Goal: Task Accomplishment & Management: Complete application form

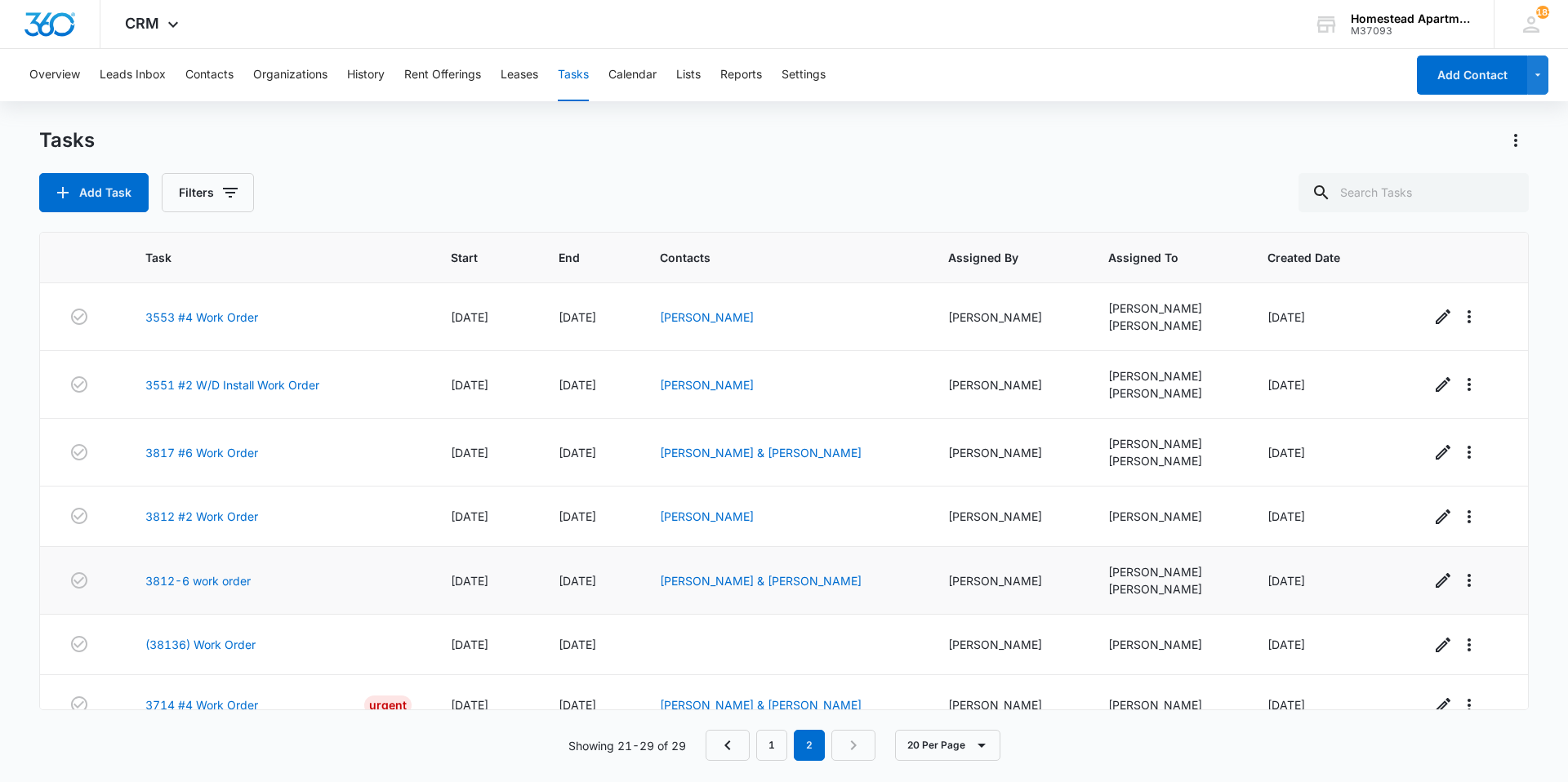
scroll to position [146, 0]
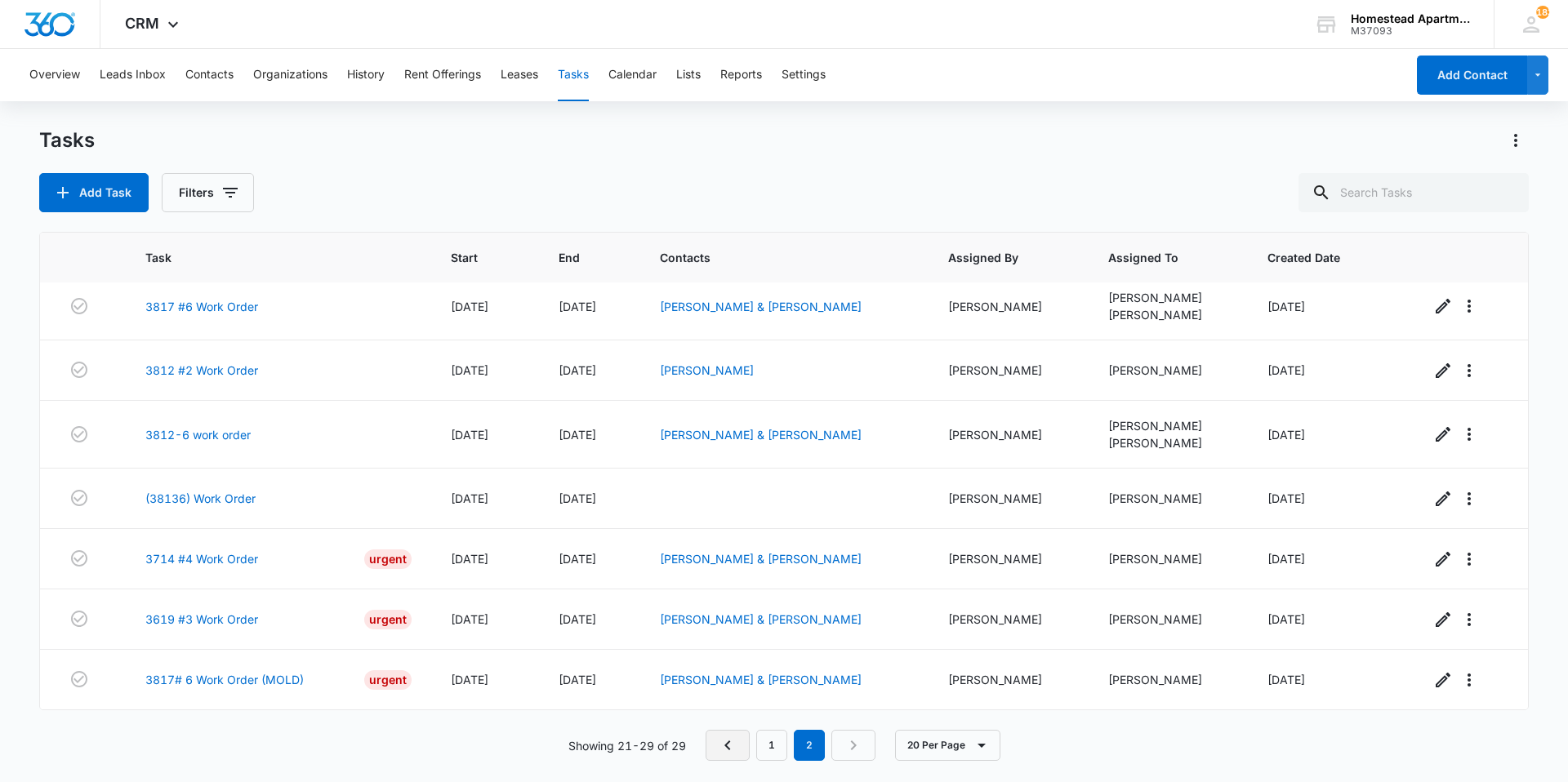
click at [716, 747] on link "Previous Page" at bounding box center [727, 745] width 44 height 31
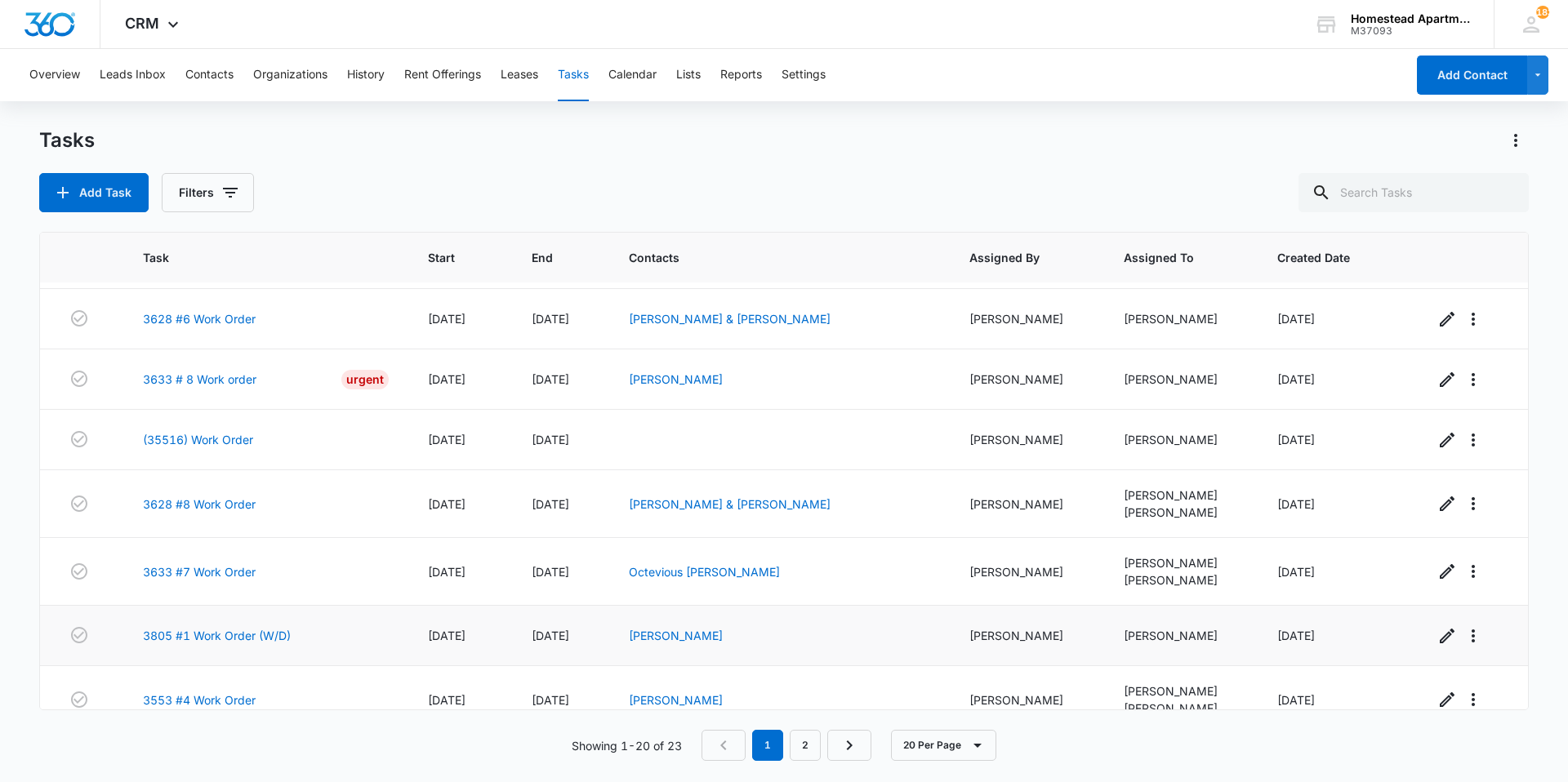
scroll to position [691, 0]
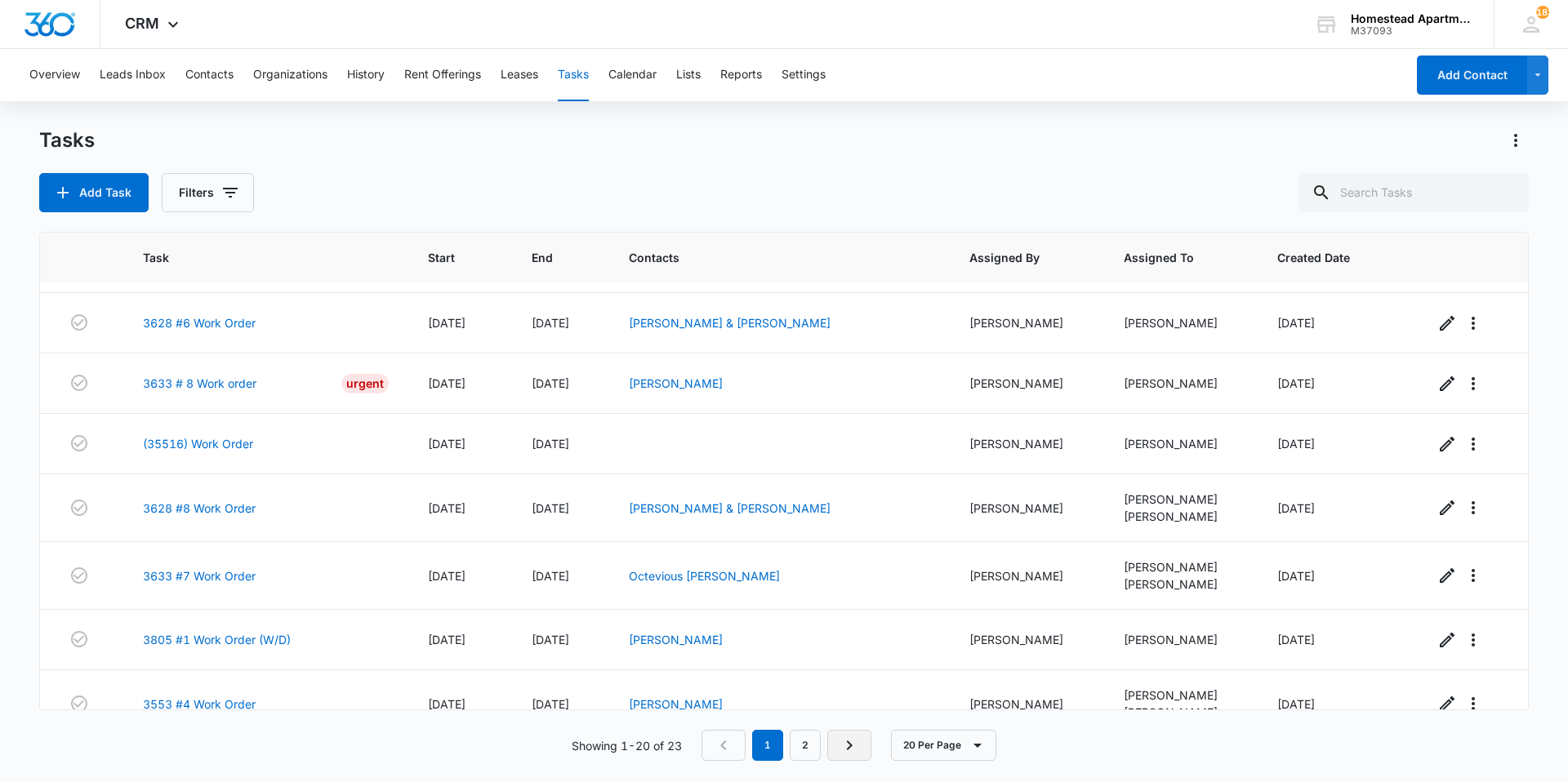
click at [843, 745] on icon "Next Page" at bounding box center [849, 745] width 19 height 19
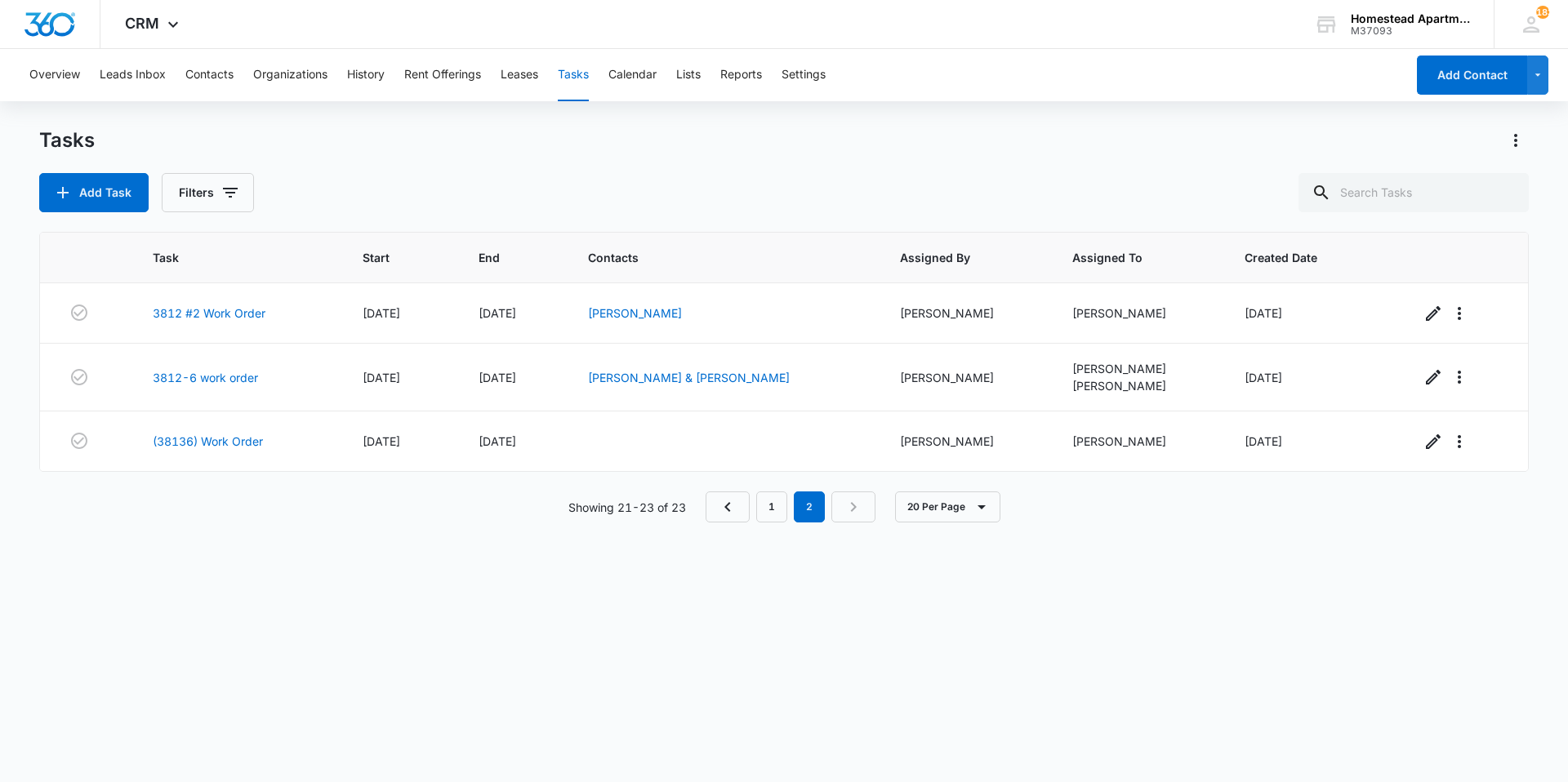
scroll to position [0, 0]
click at [739, 509] on link "Previous Page" at bounding box center [727, 507] width 44 height 31
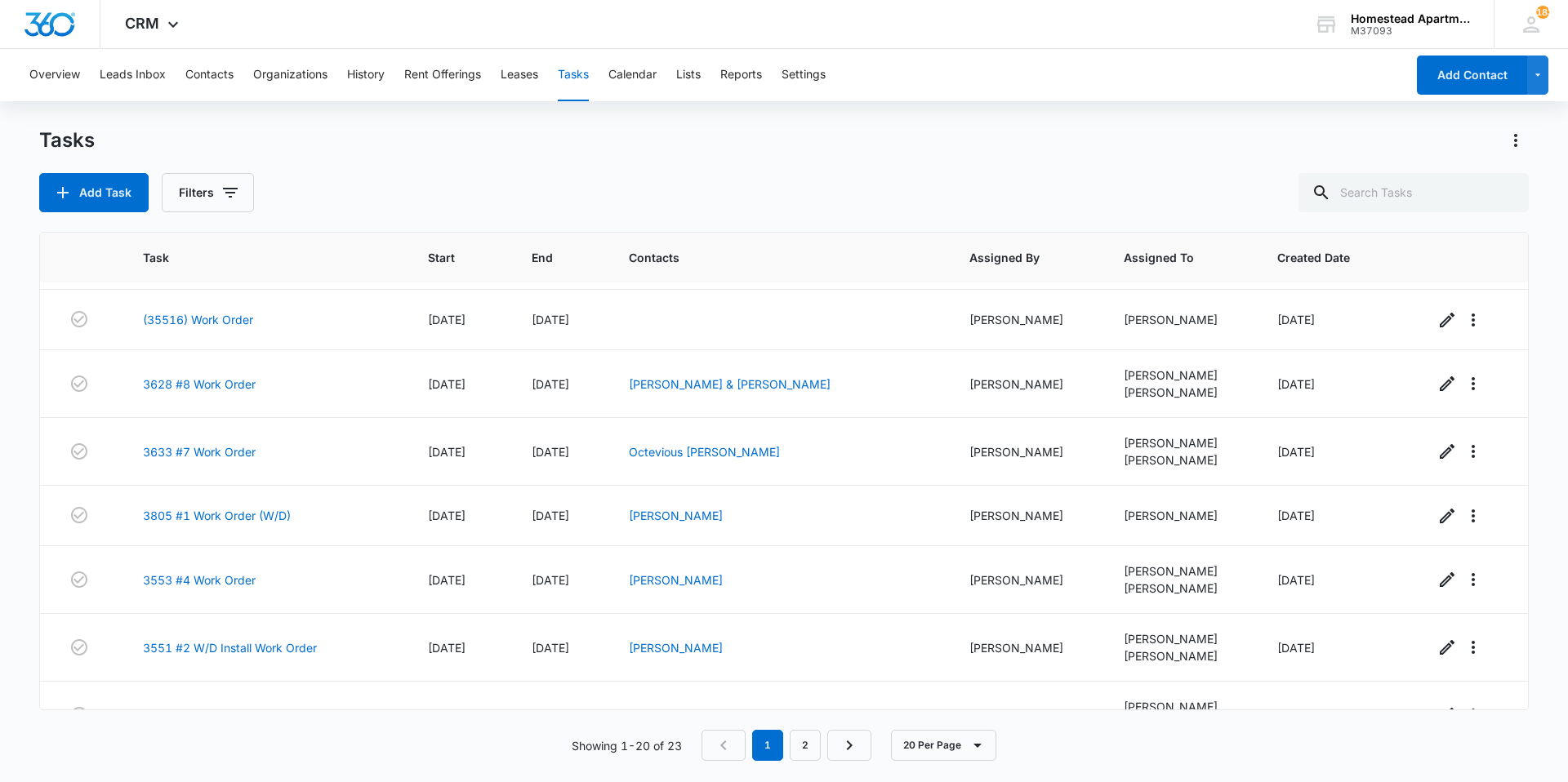
scroll to position [855, 0]
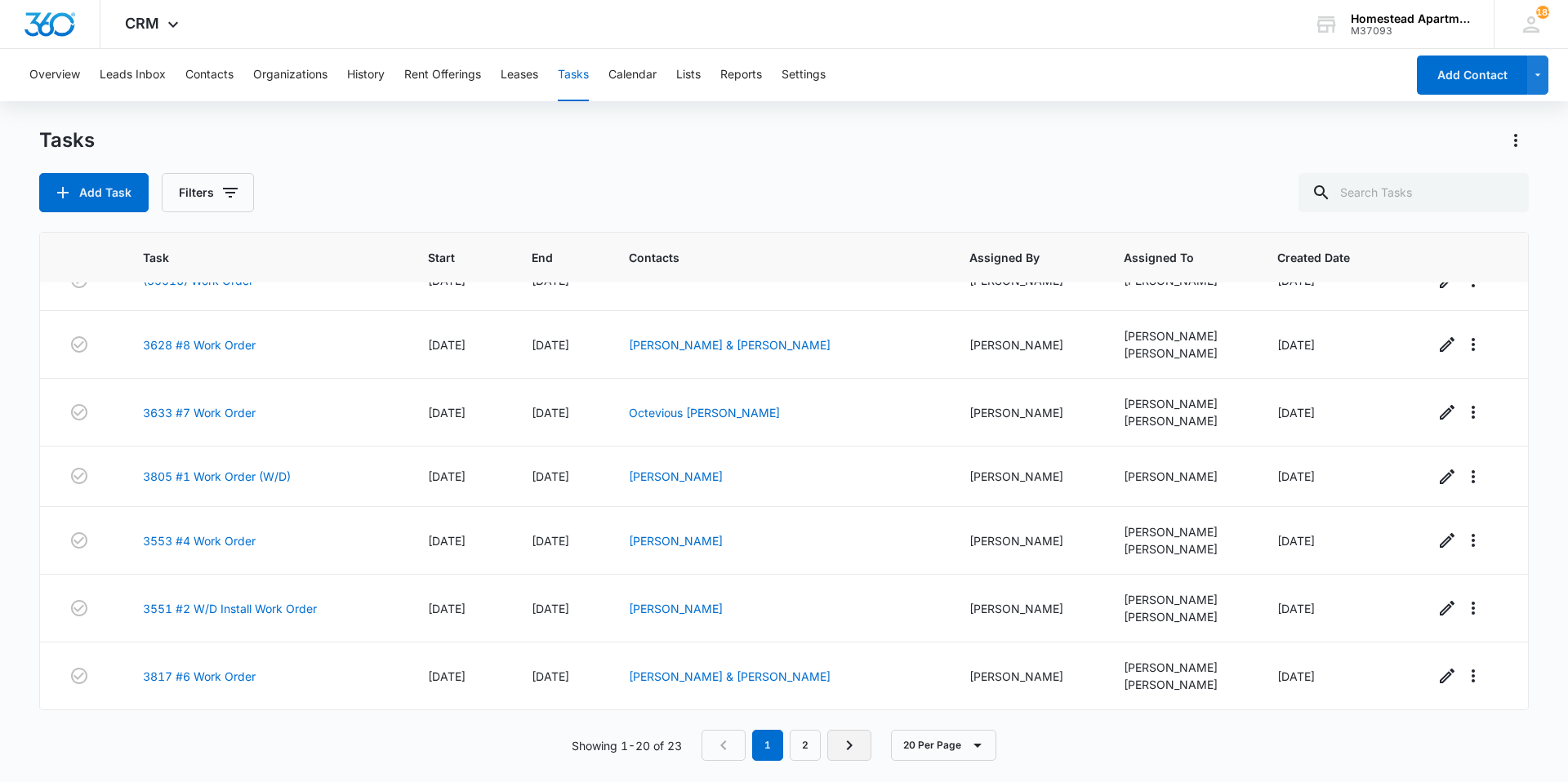
click at [862, 754] on link "Next Page" at bounding box center [849, 745] width 44 height 31
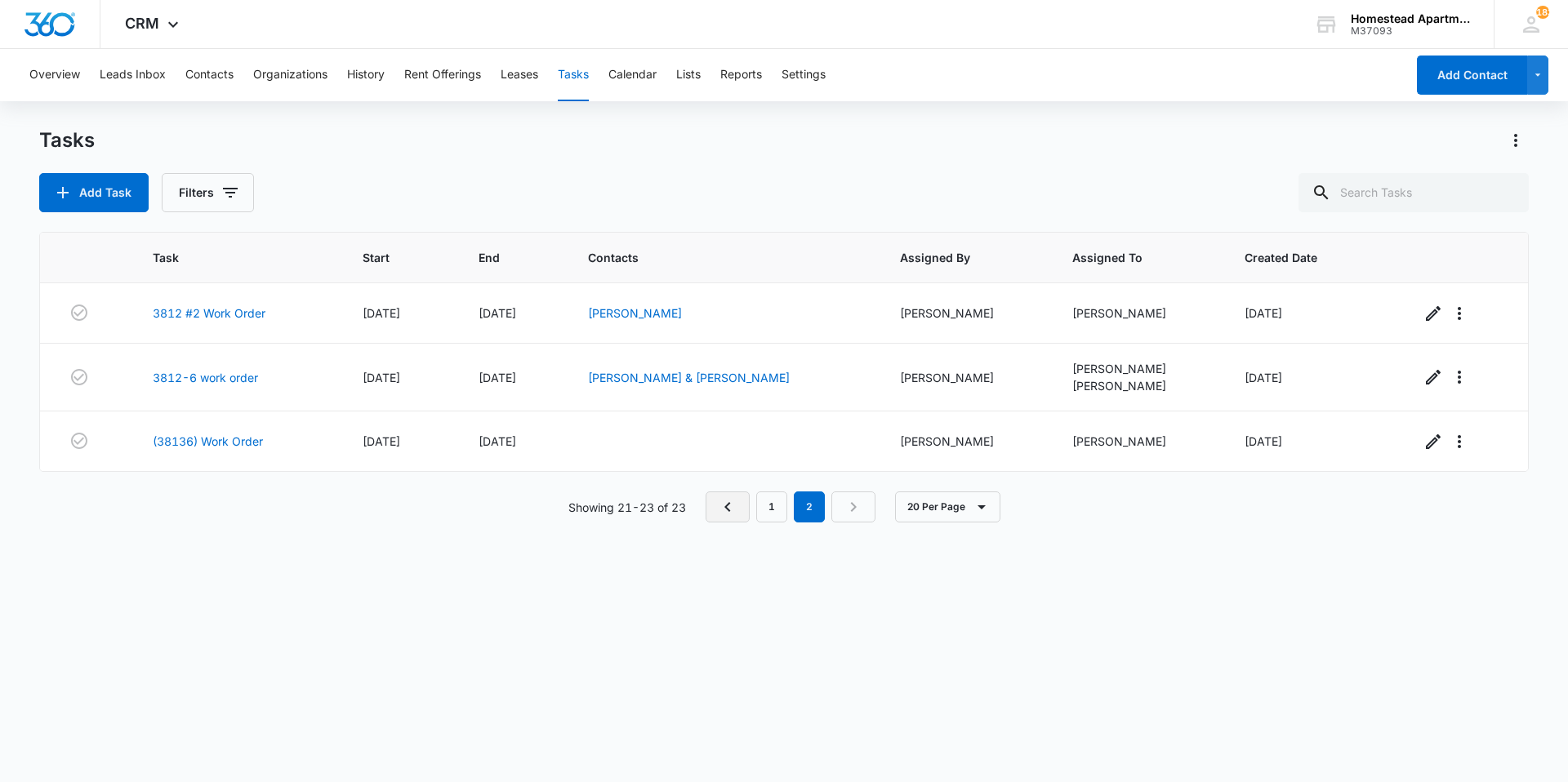
click at [737, 507] on icon "Previous Page" at bounding box center [727, 507] width 19 height 19
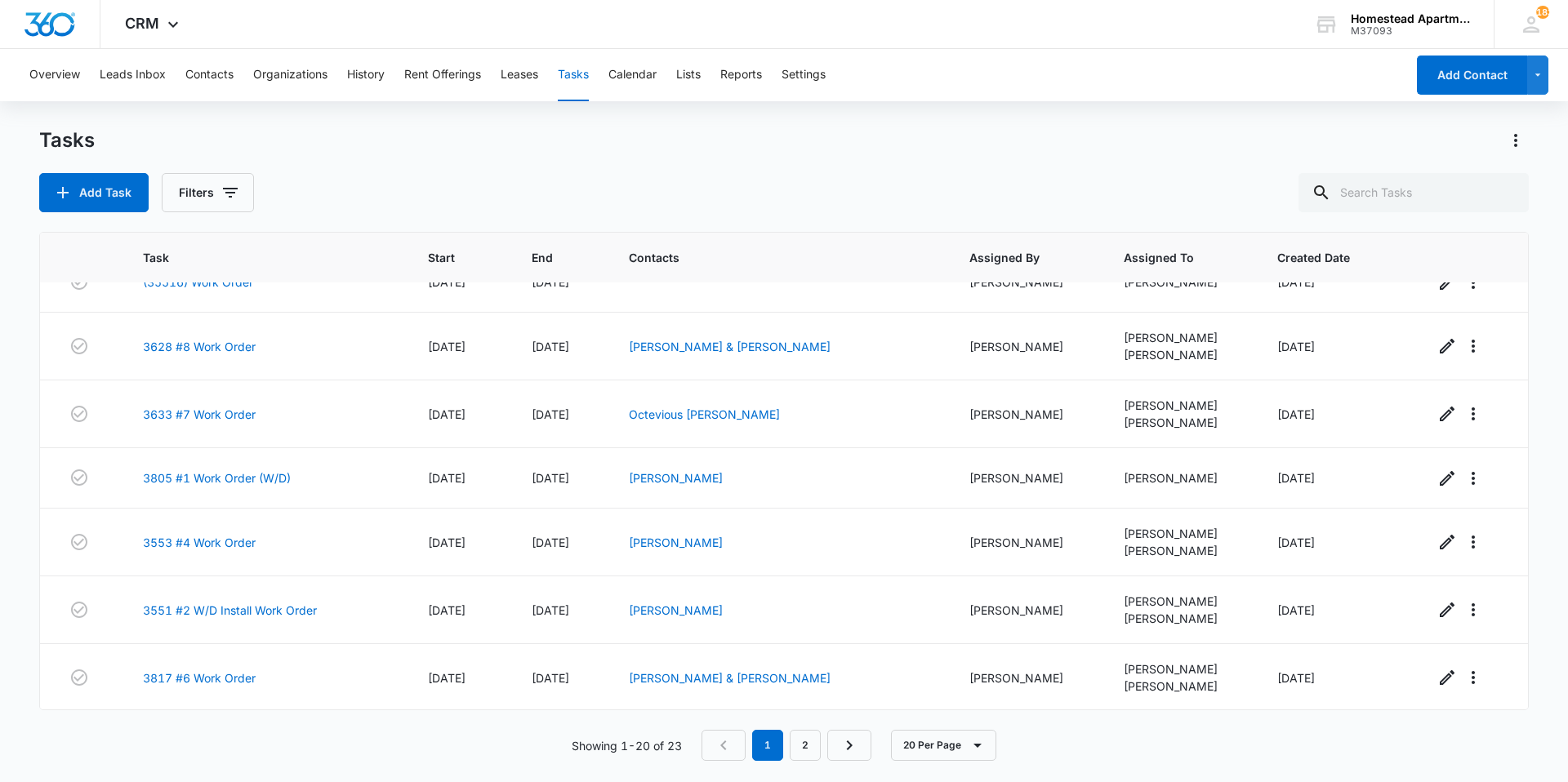
scroll to position [855, 0]
click at [111, 190] on button "Add Task" at bounding box center [94, 193] width 110 height 39
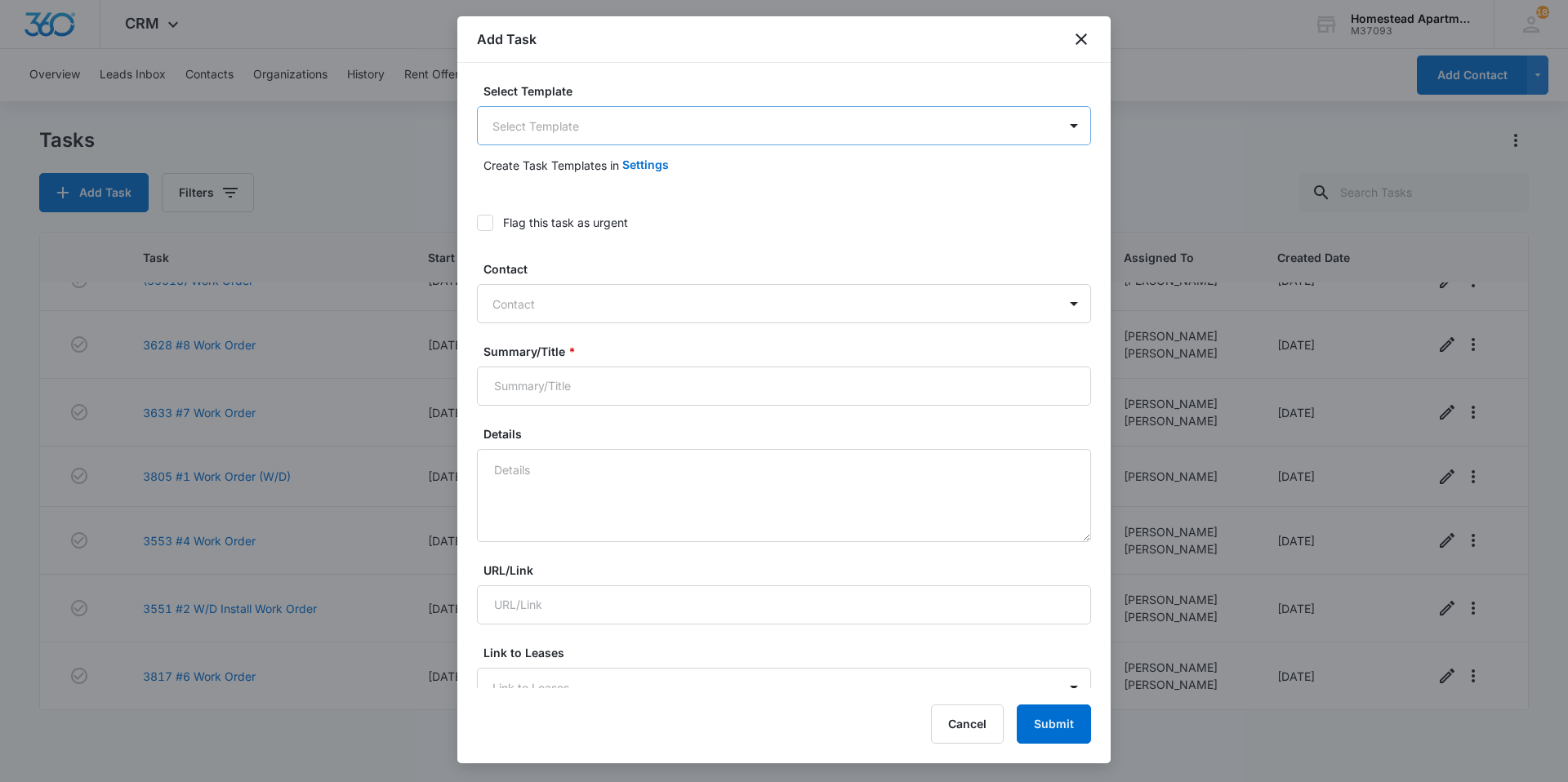
click at [655, 124] on body "CRM Apps Reputation Websites Forms CRM Email Social Content Intelligence Files …" at bounding box center [784, 391] width 1568 height 782
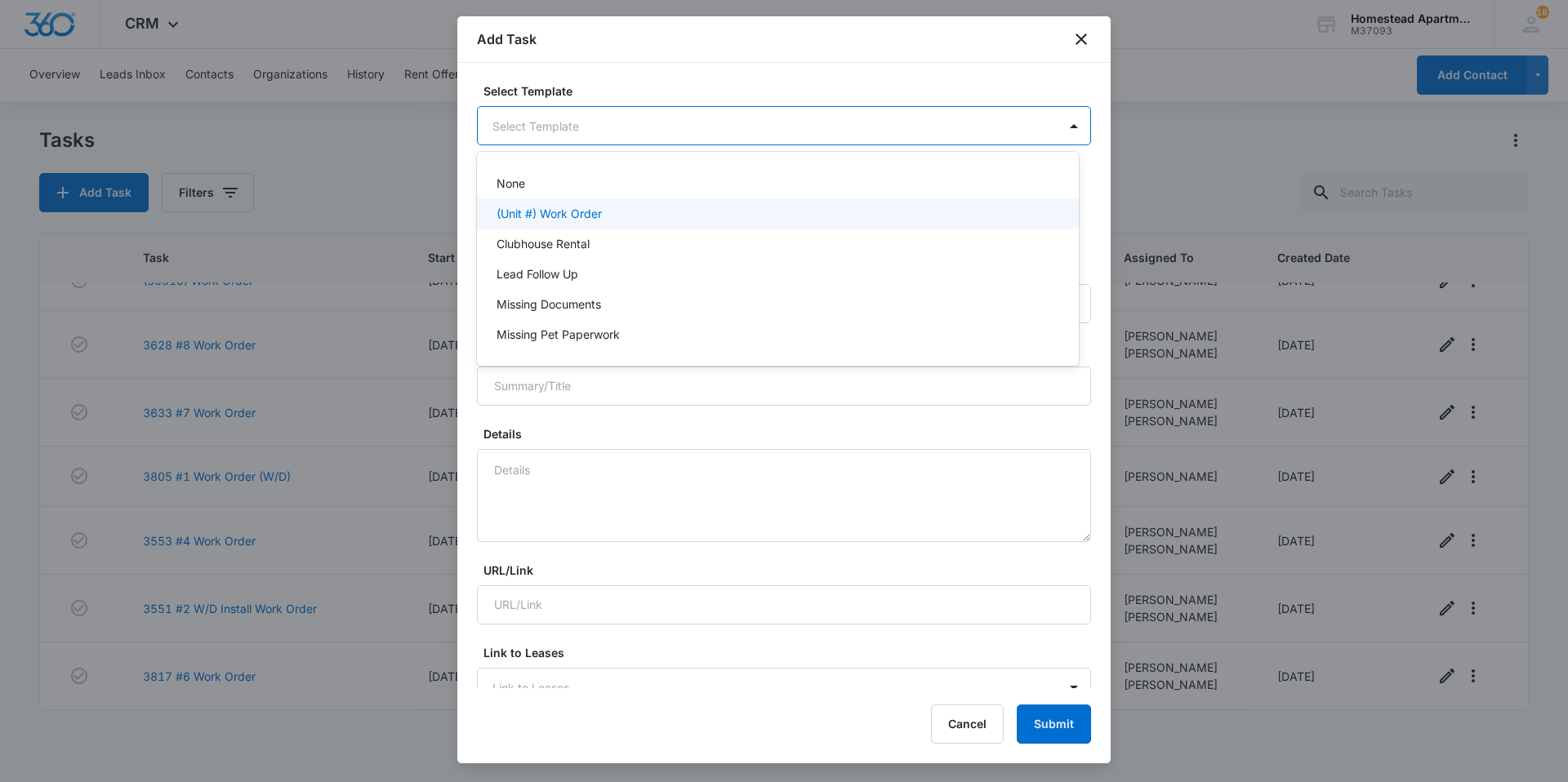
click at [600, 214] on p "(Unit #) Work Order" at bounding box center [549, 214] width 106 height 17
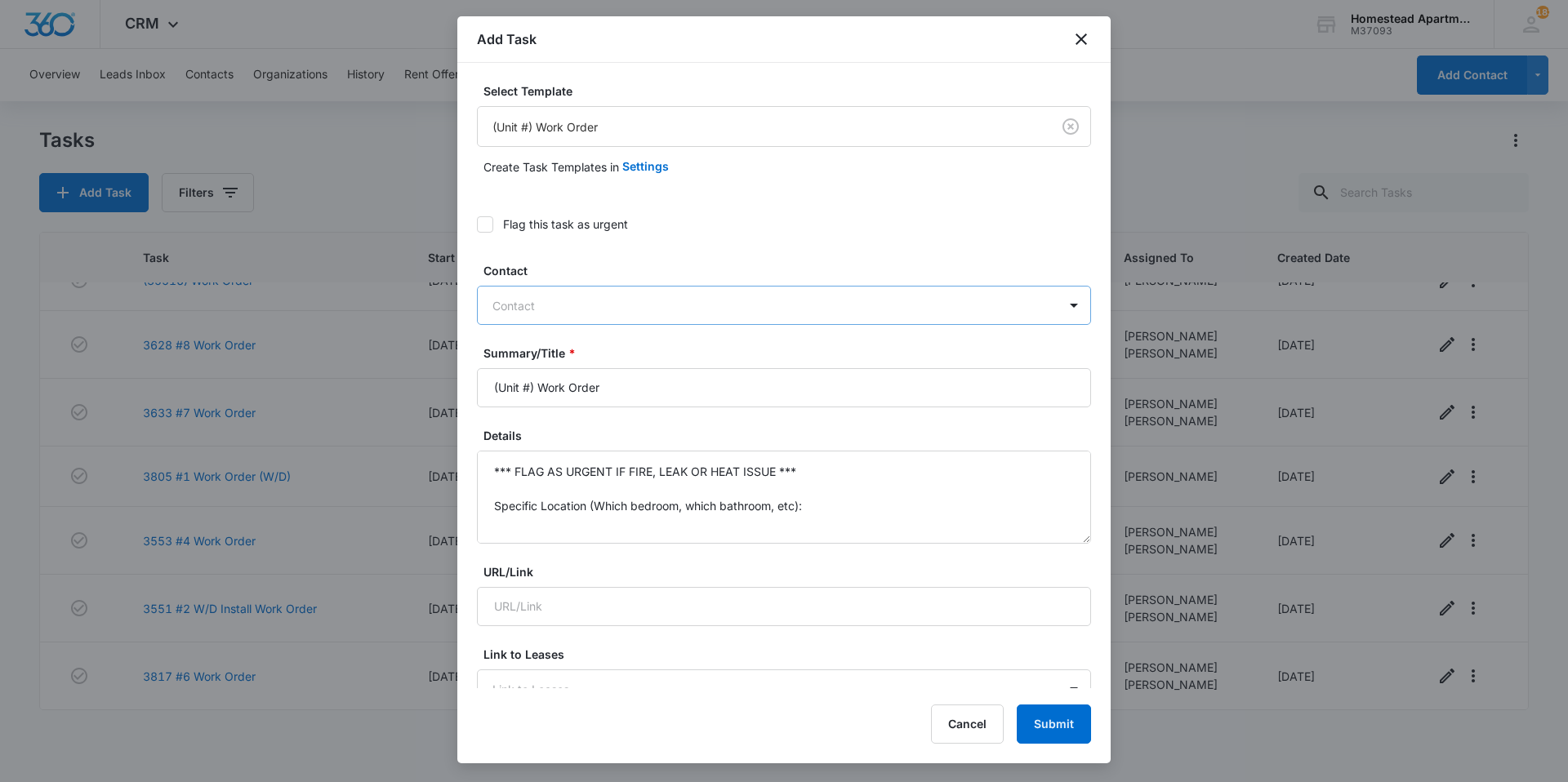
click at [603, 302] on div at bounding box center [774, 305] width 563 height 20
type input "i"
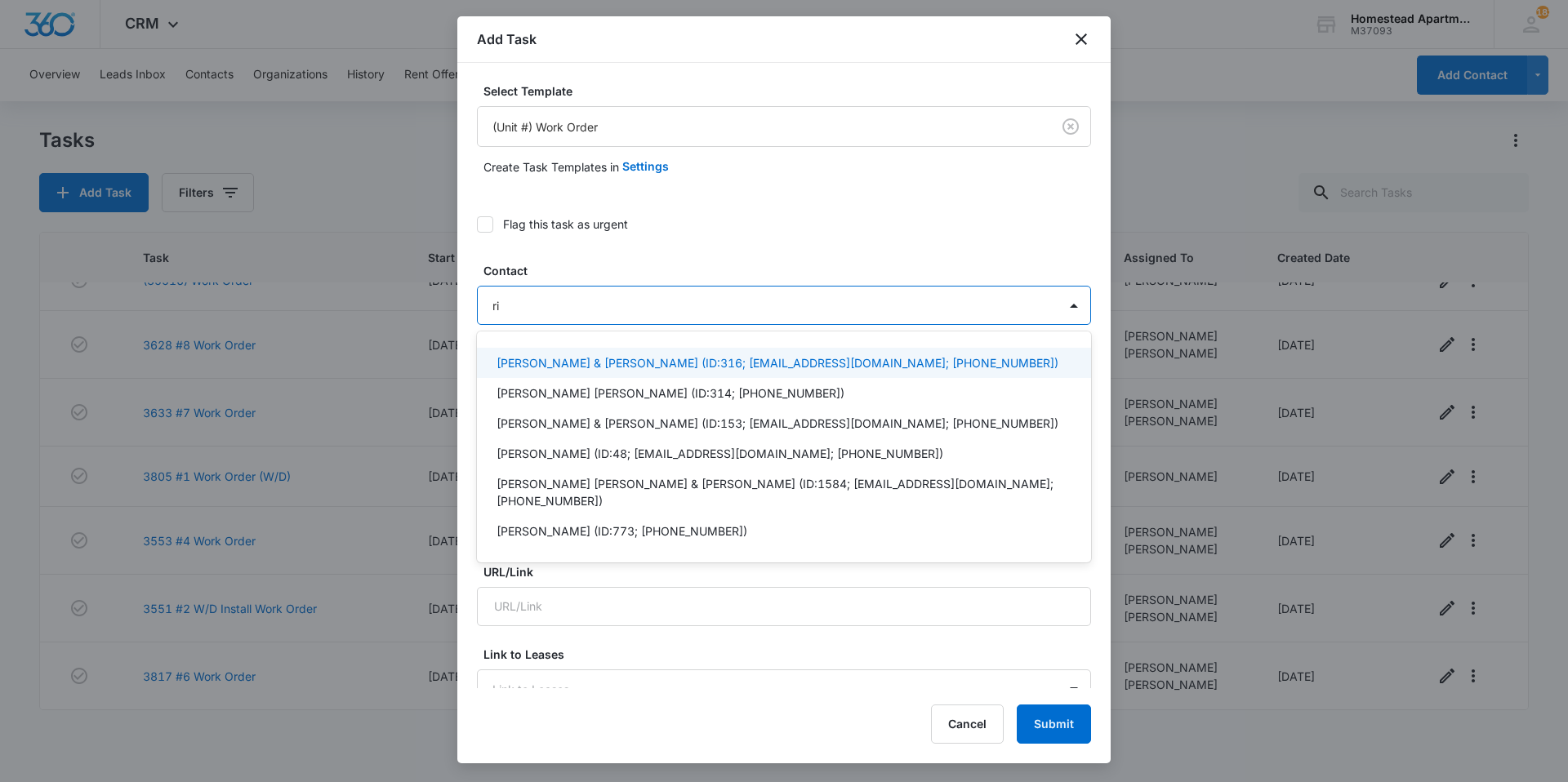
type input "r"
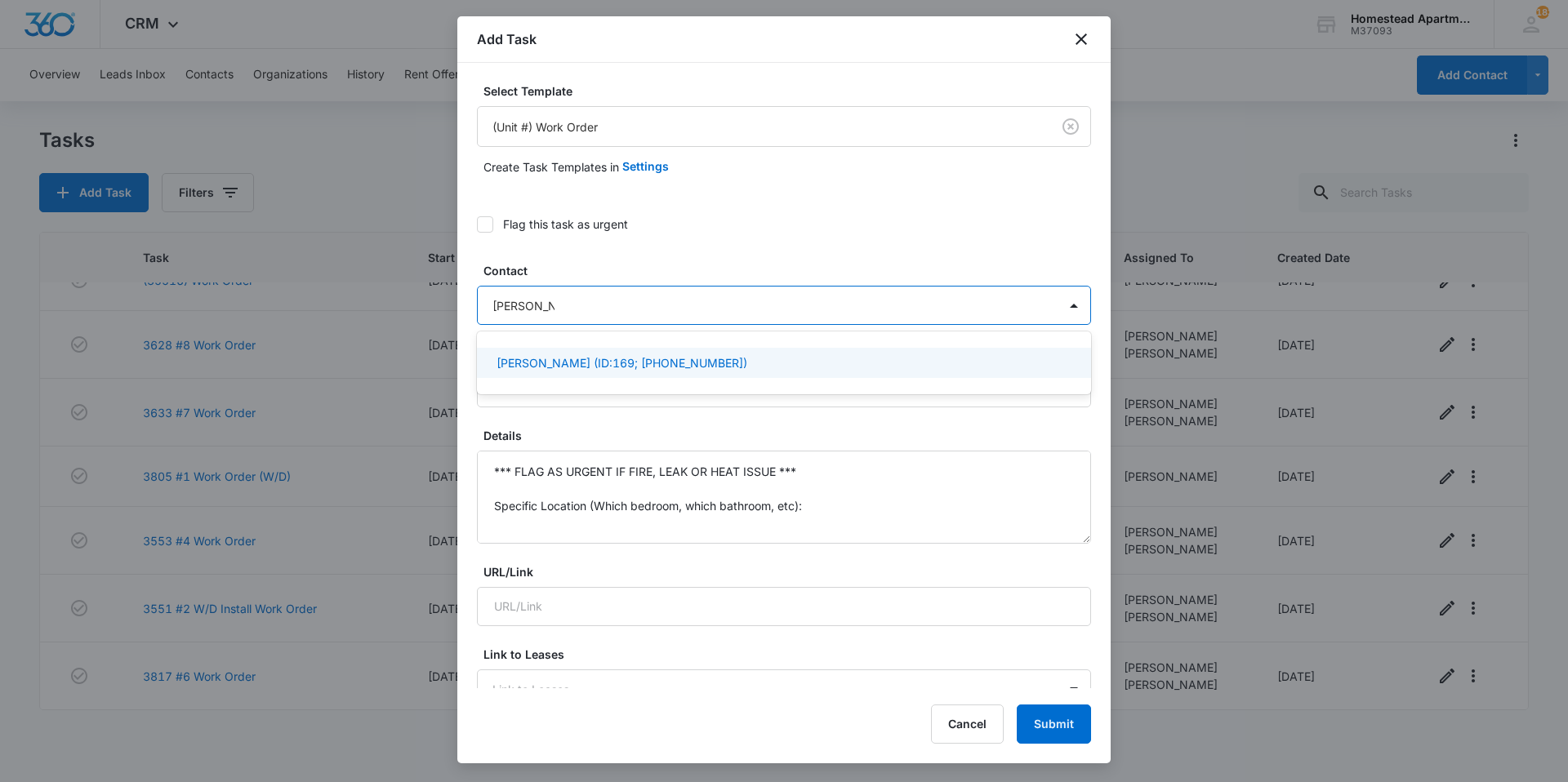
type input "[PERSON_NAME]"
click at [656, 367] on p "[PERSON_NAME] (ID:169; [PHONE_NUMBER])" at bounding box center [623, 364] width 251 height 17
click at [903, 224] on label "Flag this task as urgent" at bounding box center [784, 224] width 614 height 17
click at [477, 225] on input "Flag this task as urgent" at bounding box center [477, 225] width 0 height 0
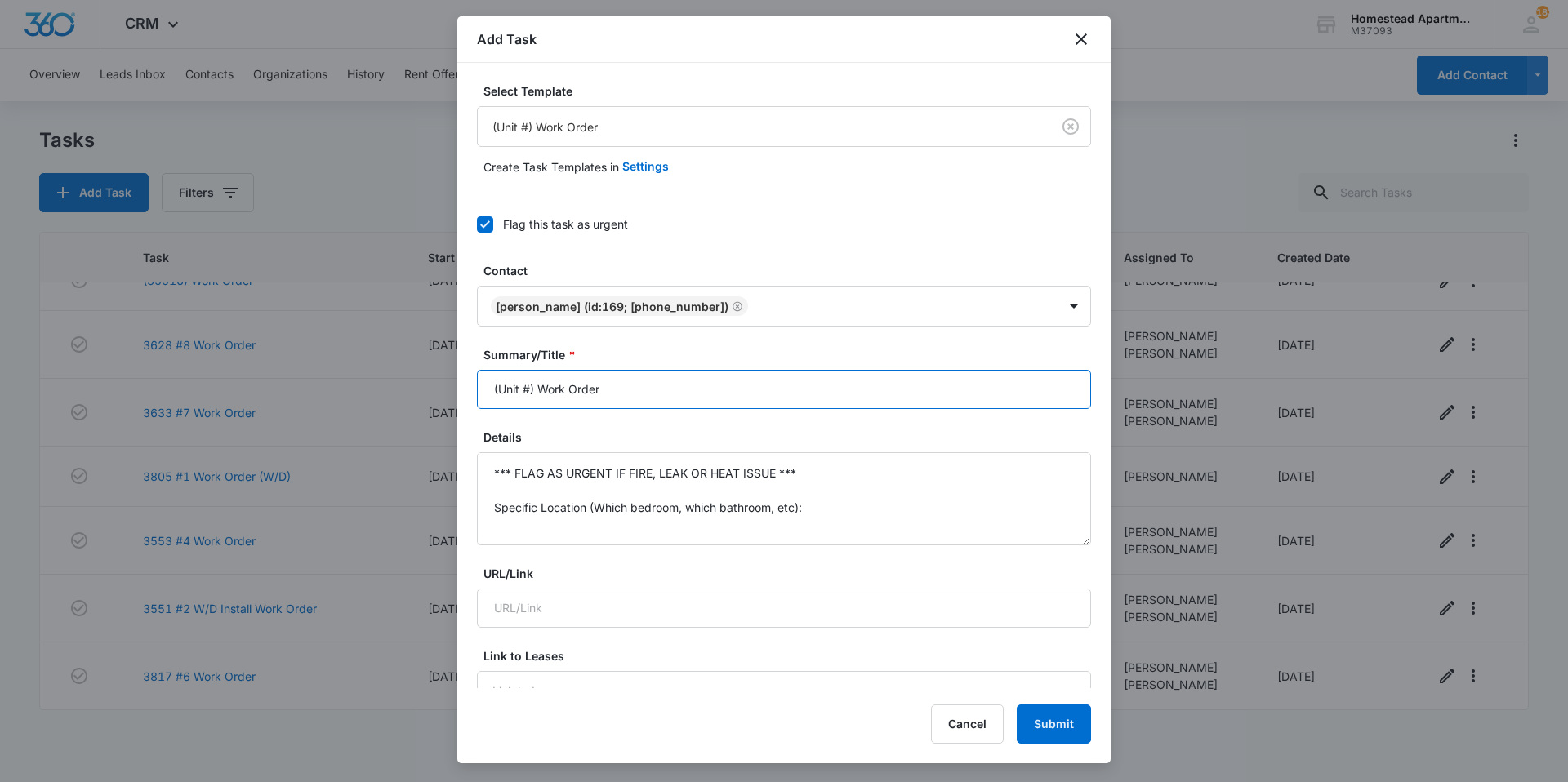
drag, startPoint x: 620, startPoint y: 393, endPoint x: 446, endPoint y: 418, distance: 175.8
click at [446, 418] on body "CRM Apps Reputation Websites Forms CRM Email Social Content Intelligence Files …" at bounding box center [784, 391] width 1568 height 782
type input "3615#6 Work Order"
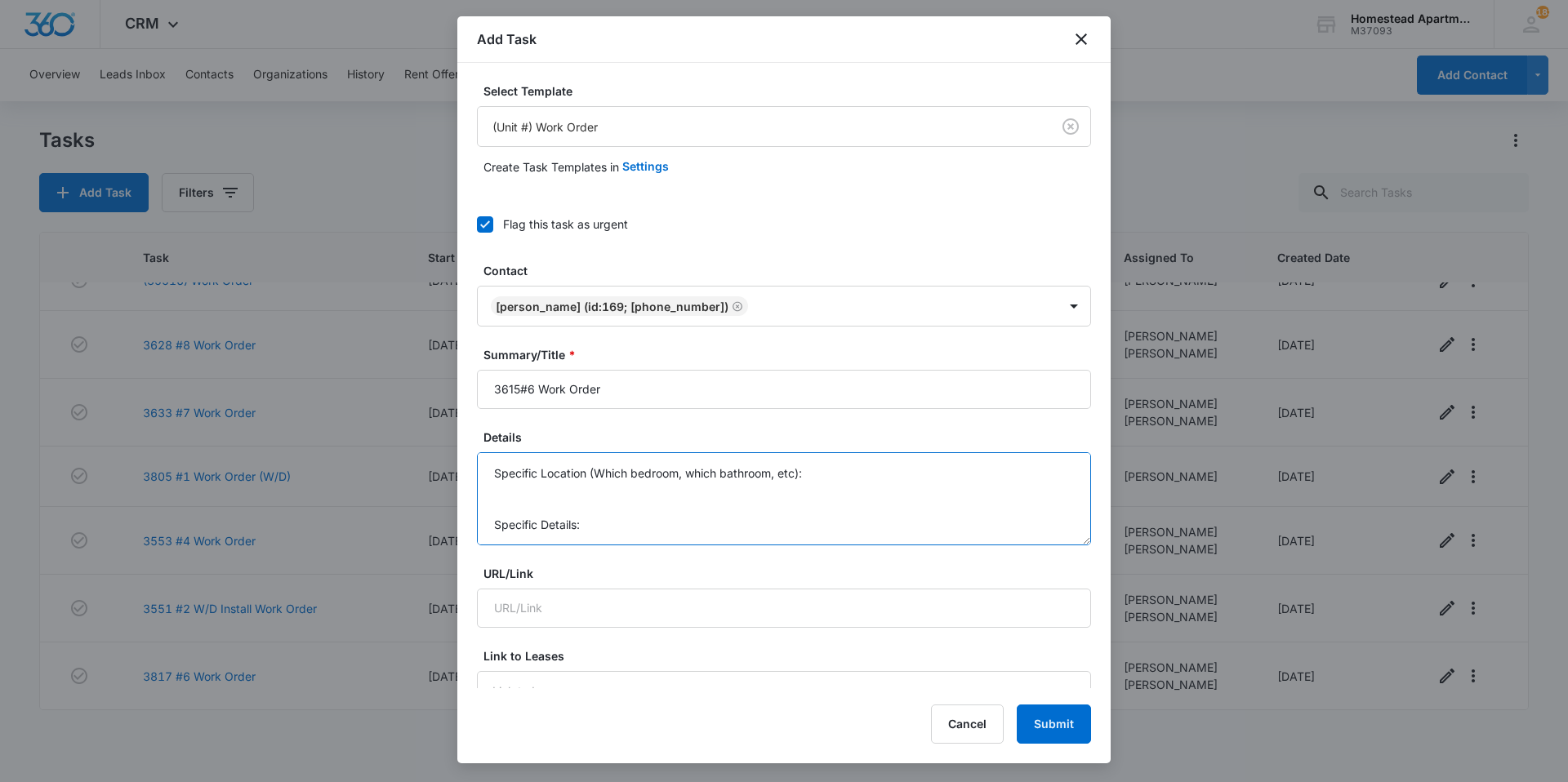
drag, startPoint x: 494, startPoint y: 472, endPoint x: 846, endPoint y: 572, distance: 365.9
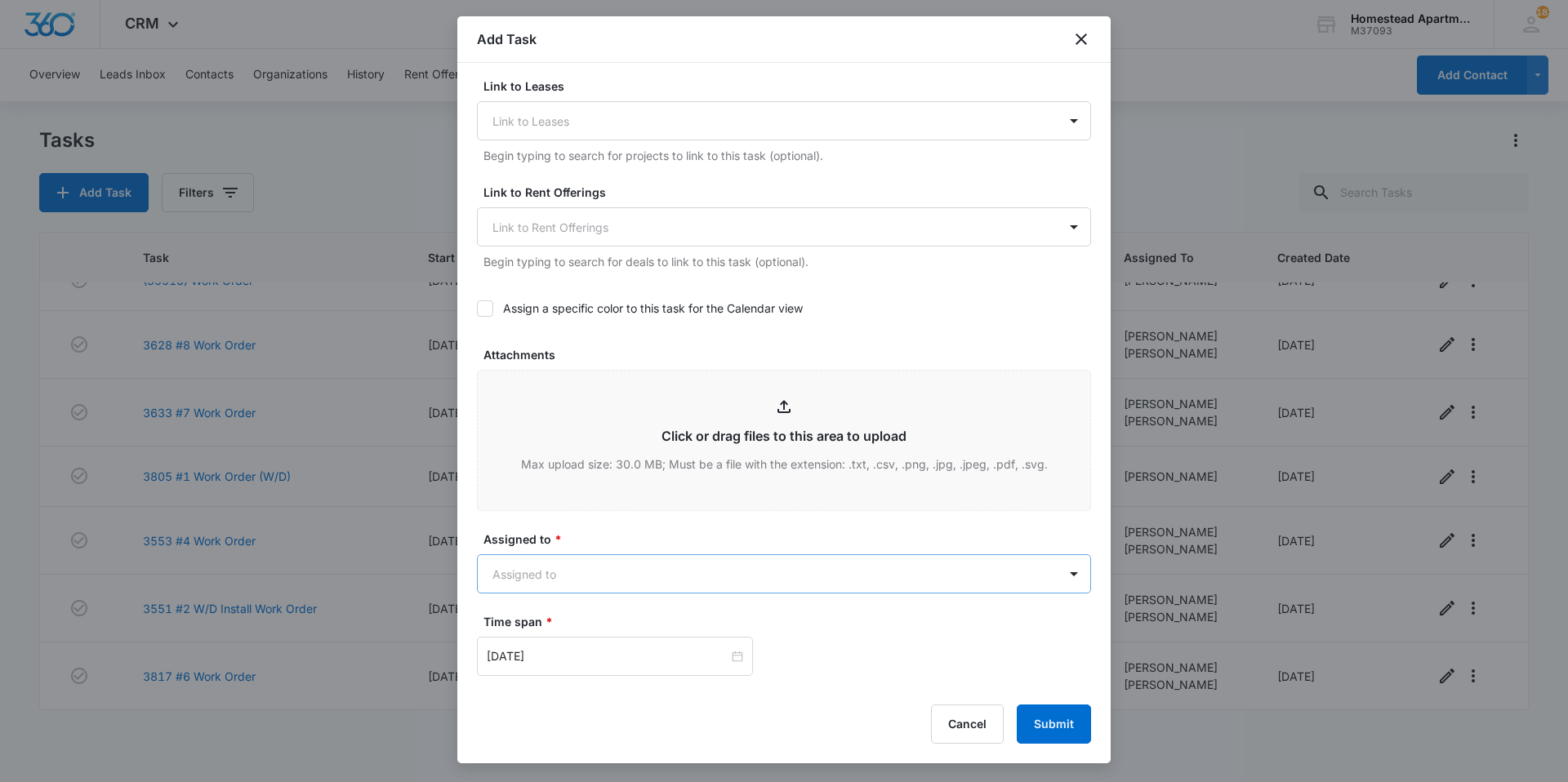
scroll to position [572, 0]
type textarea "Kitchen light fixture is broken and barley hanging on."
click at [699, 566] on body "CRM Apps Reputation Websites Forms CRM Email Social Content Intelligence Files …" at bounding box center [784, 391] width 1568 height 782
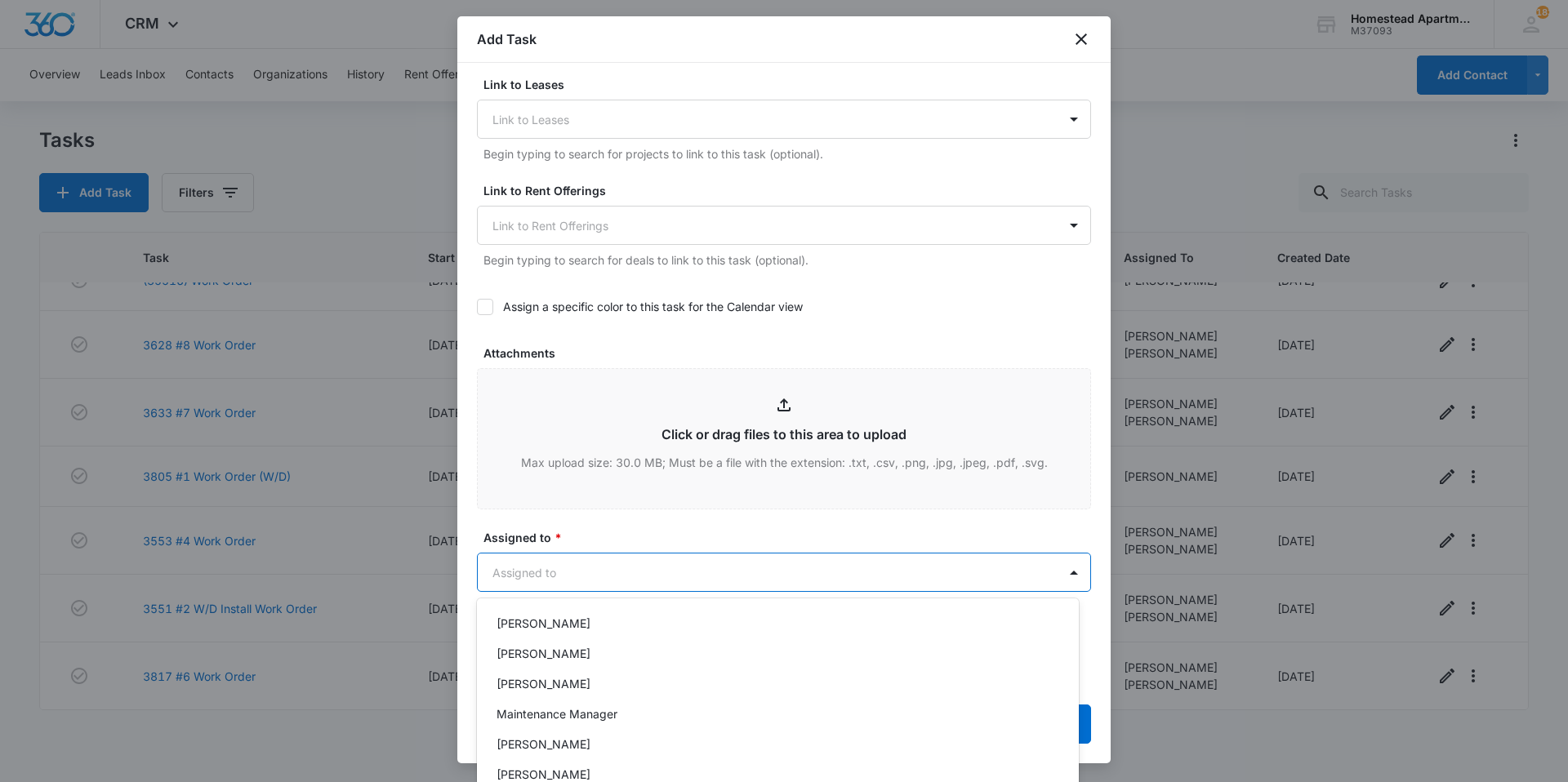
scroll to position [313, 0]
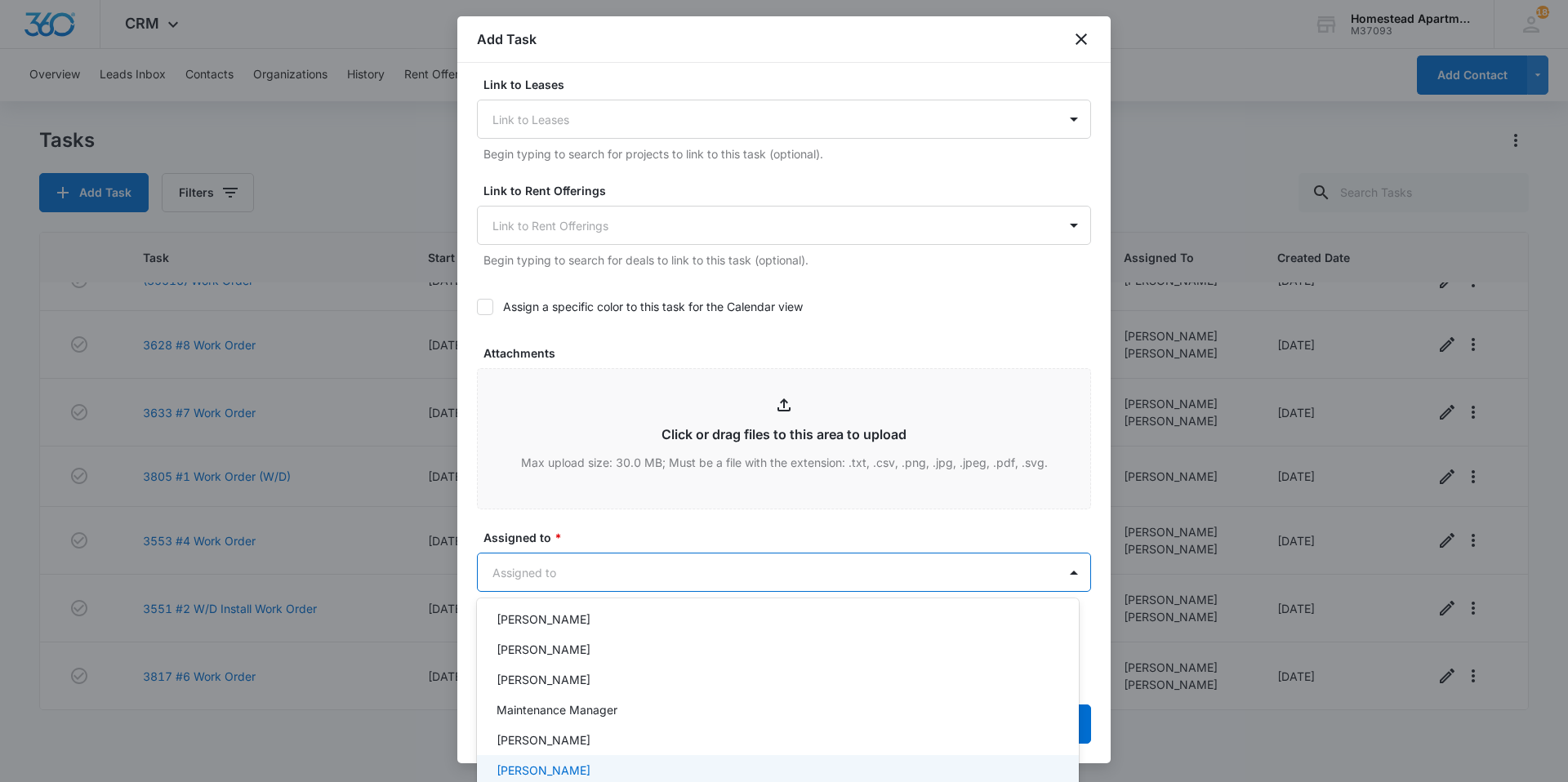
click at [577, 766] on p "[PERSON_NAME]" at bounding box center [544, 771] width 94 height 17
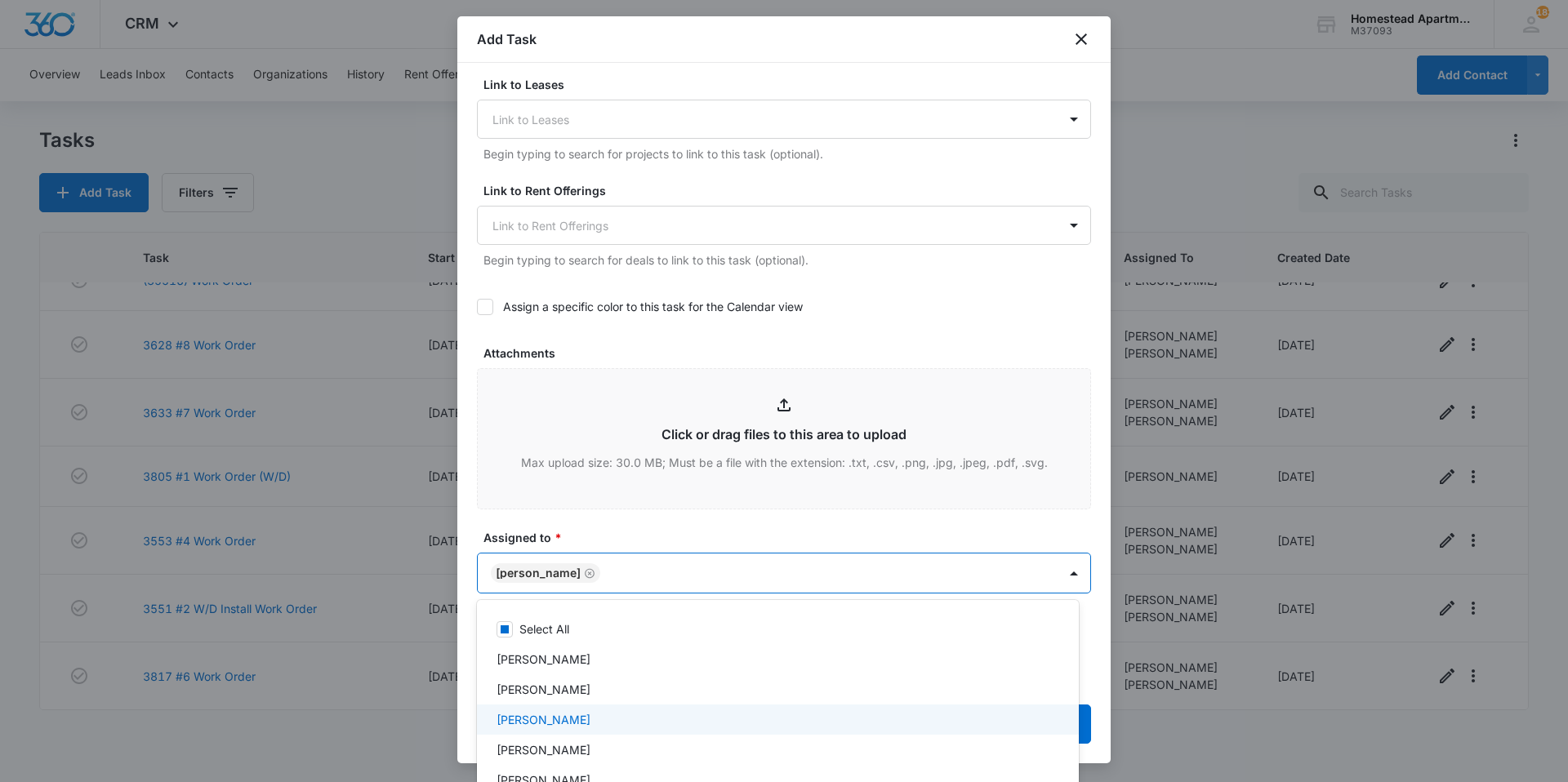
scroll to position [0, 0]
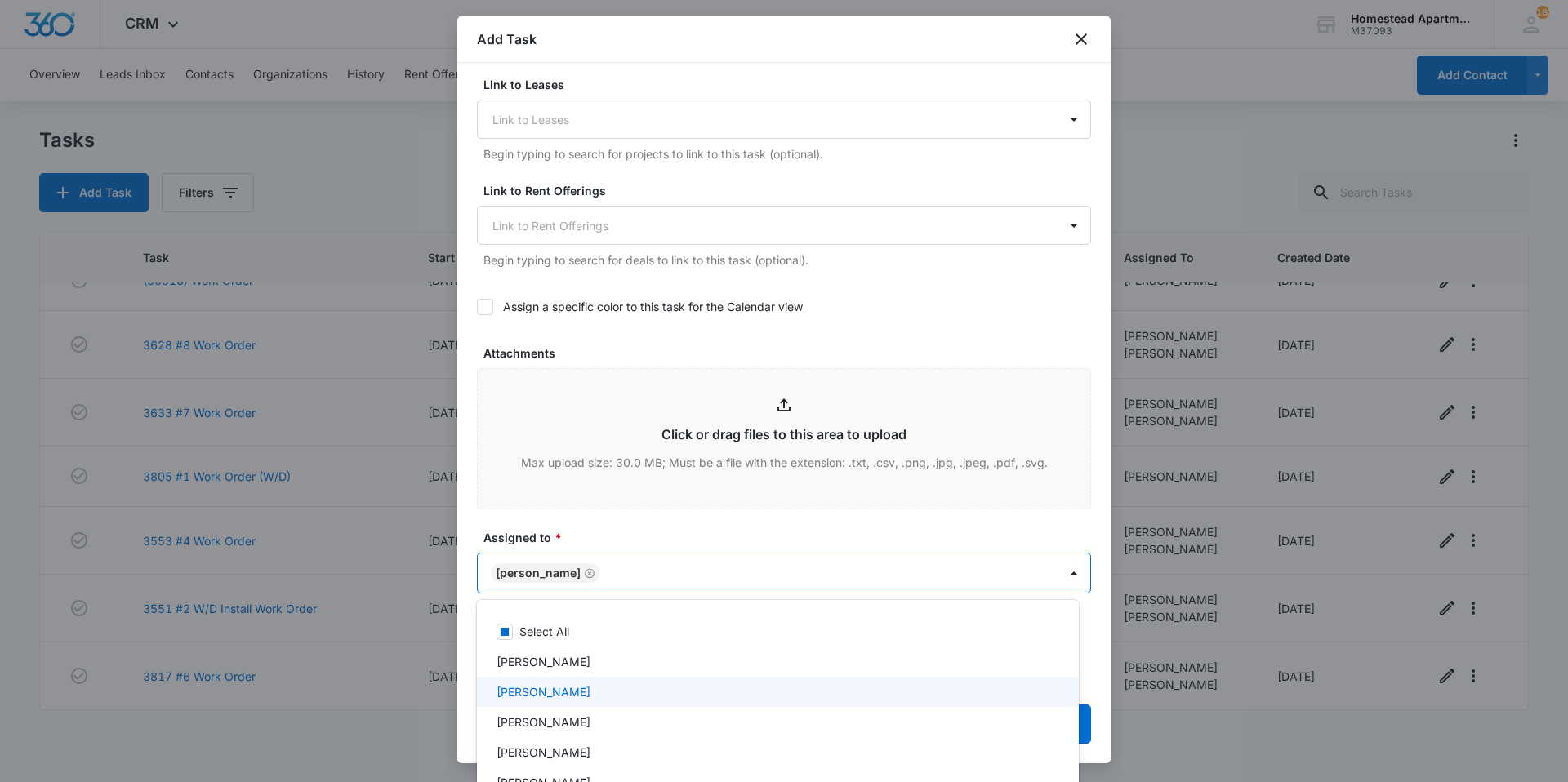
click at [587, 690] on div "[PERSON_NAME]" at bounding box center [777, 692] width 560 height 17
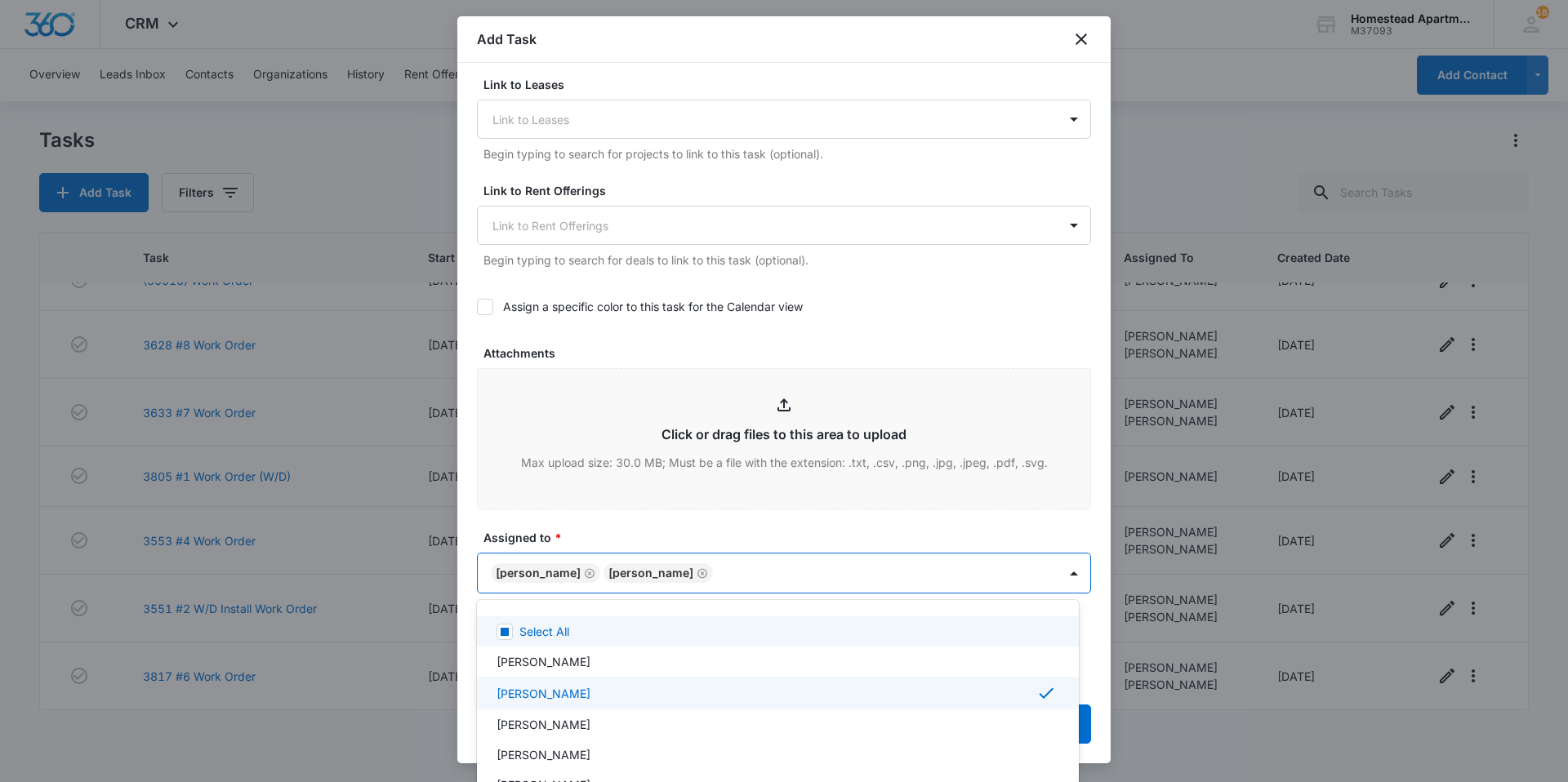
click at [686, 524] on div at bounding box center [784, 391] width 1568 height 782
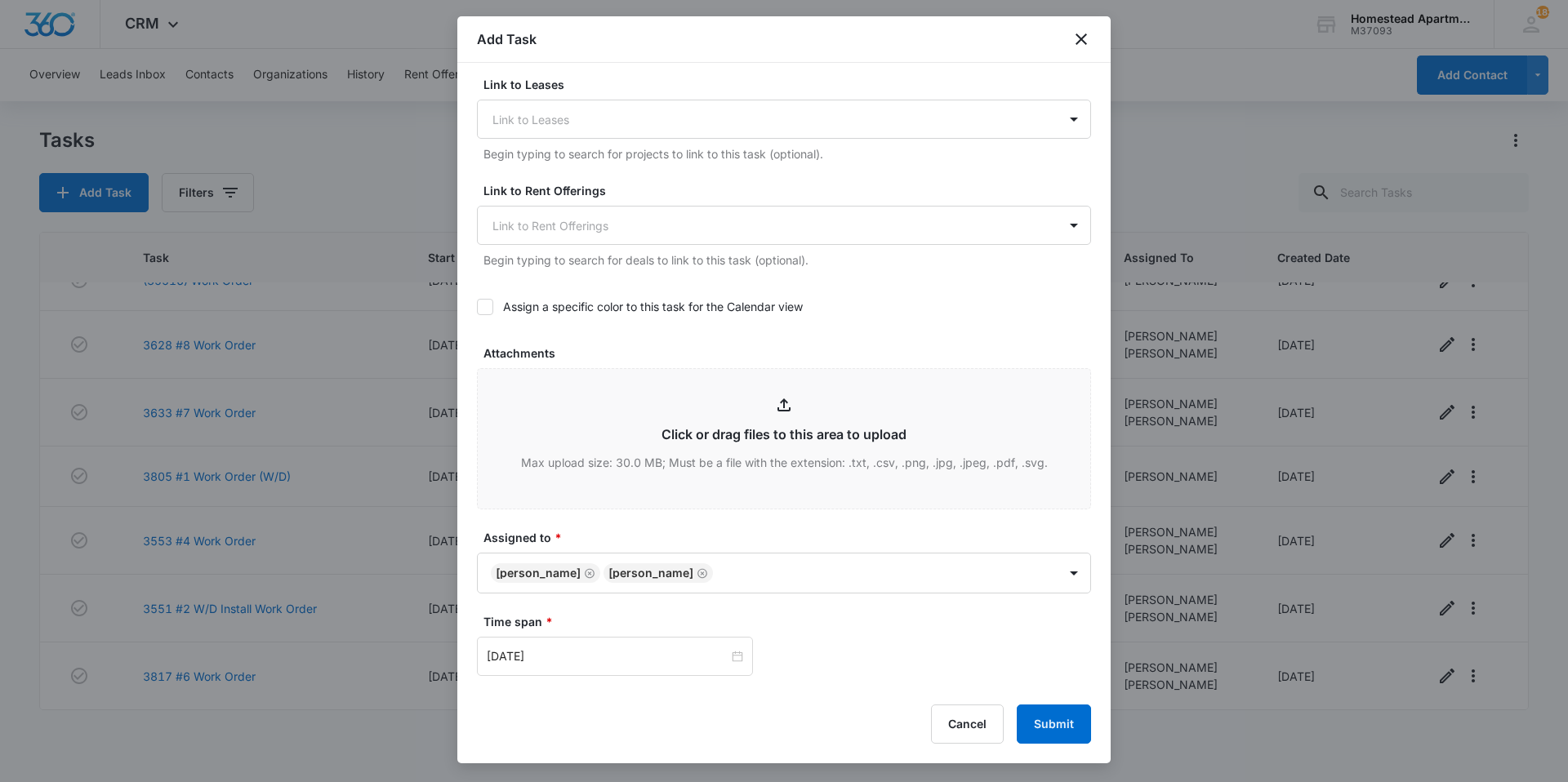
scroll to position [817, 0]
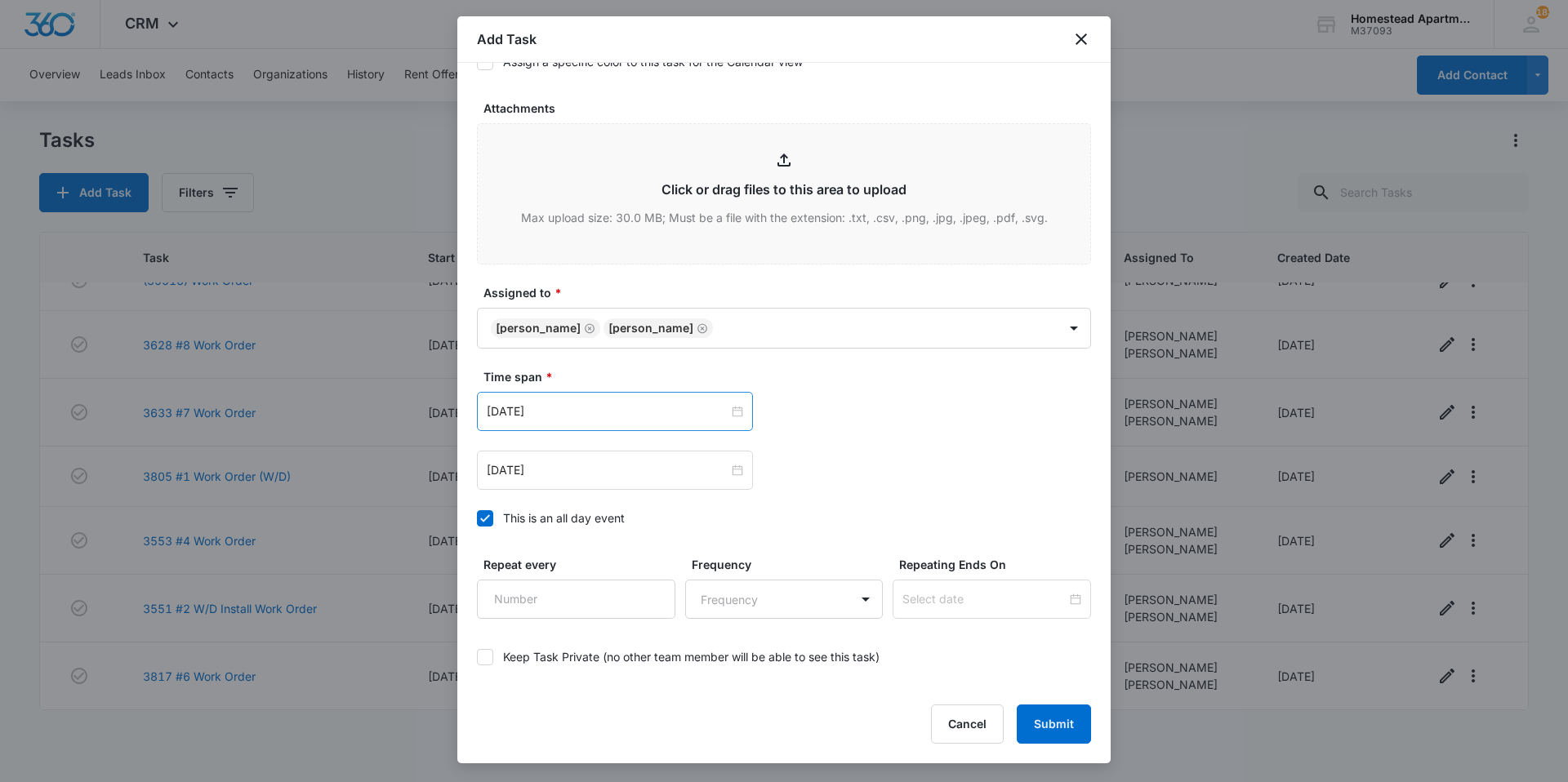
click at [644, 425] on div "[DATE]" at bounding box center [615, 411] width 276 height 39
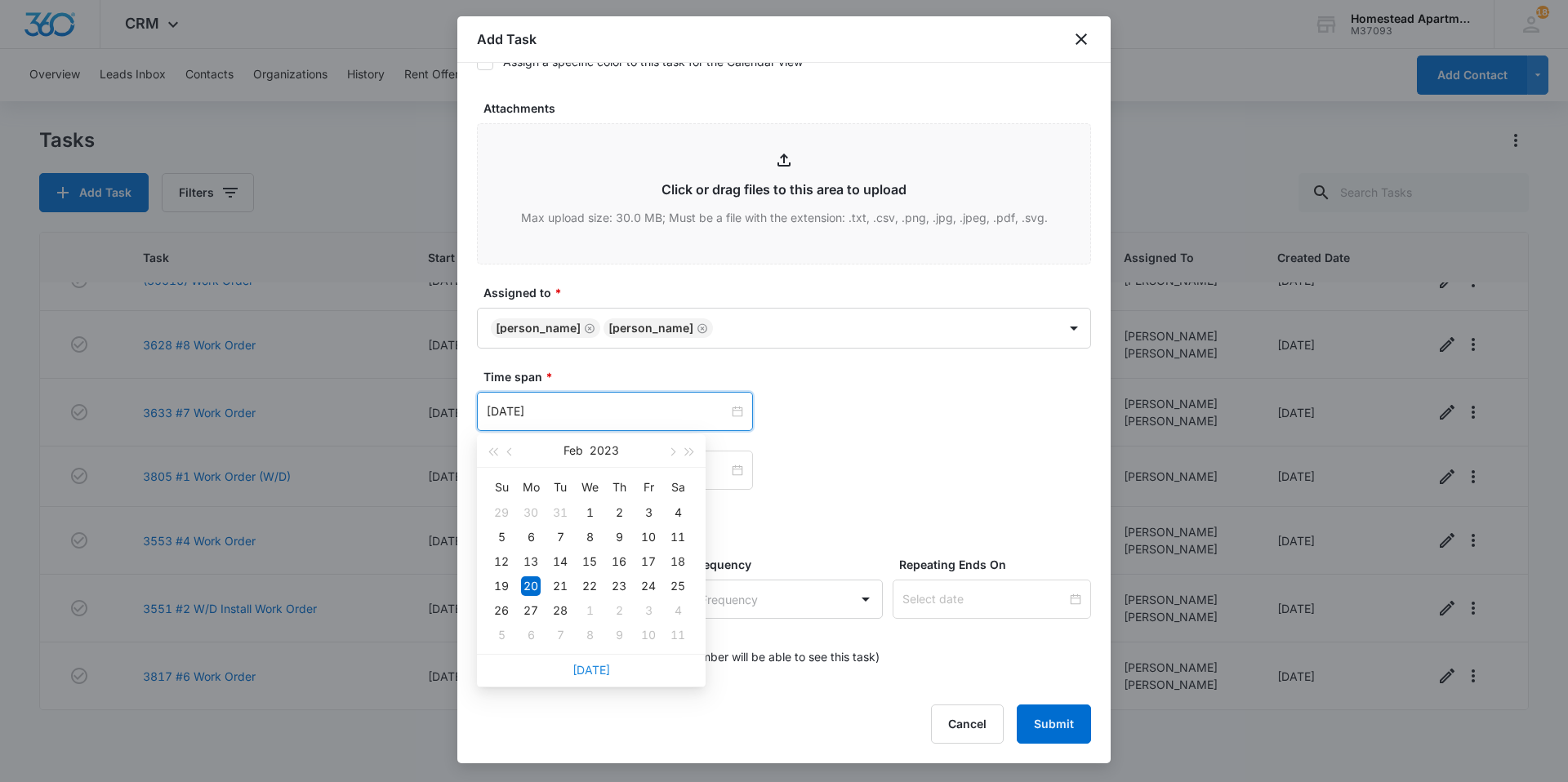
click at [594, 675] on link "[DATE]" at bounding box center [591, 670] width 37 height 14
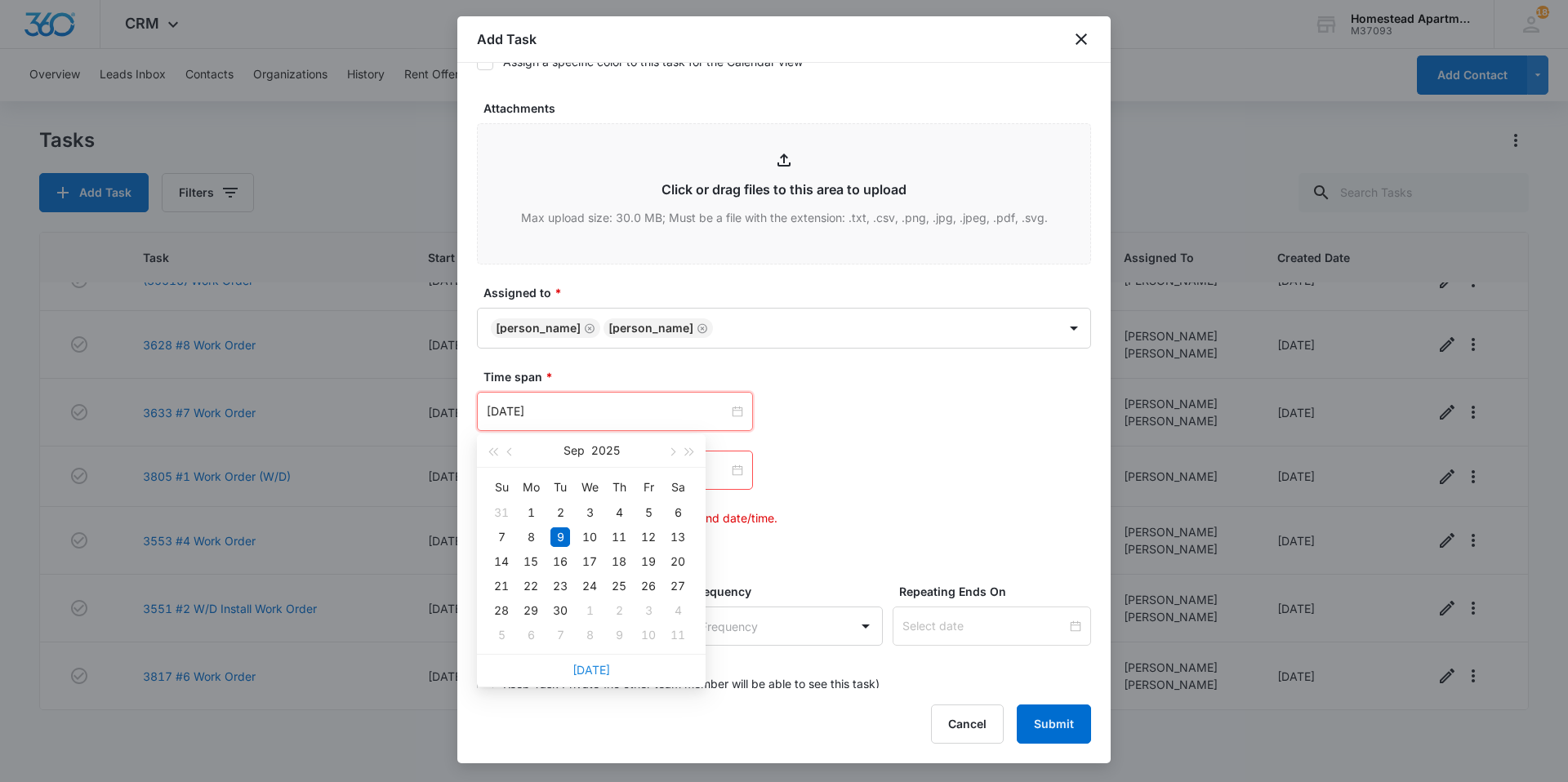
type input "[DATE]"
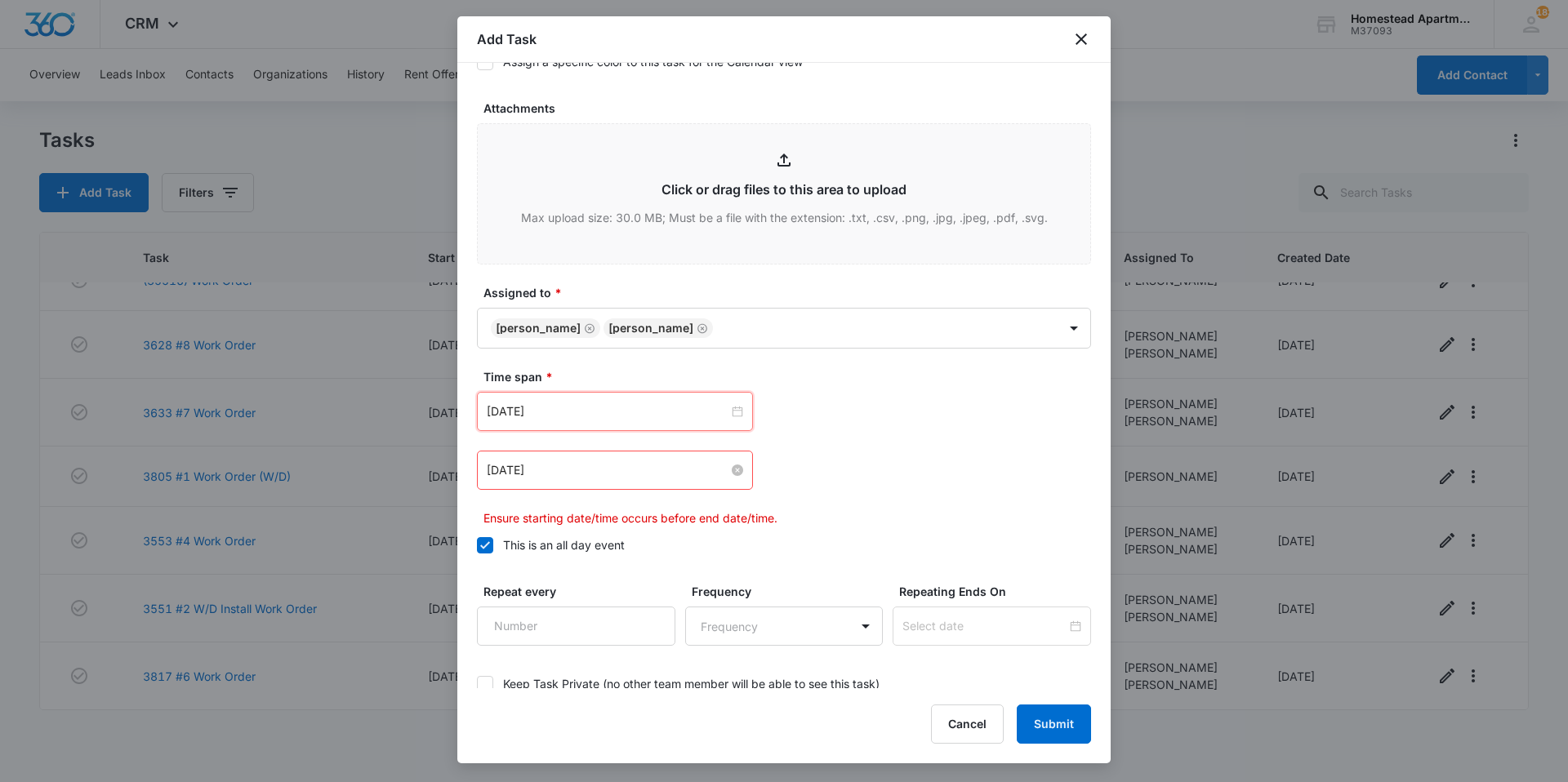
click at [603, 466] on input "[DATE]" at bounding box center [607, 470] width 242 height 18
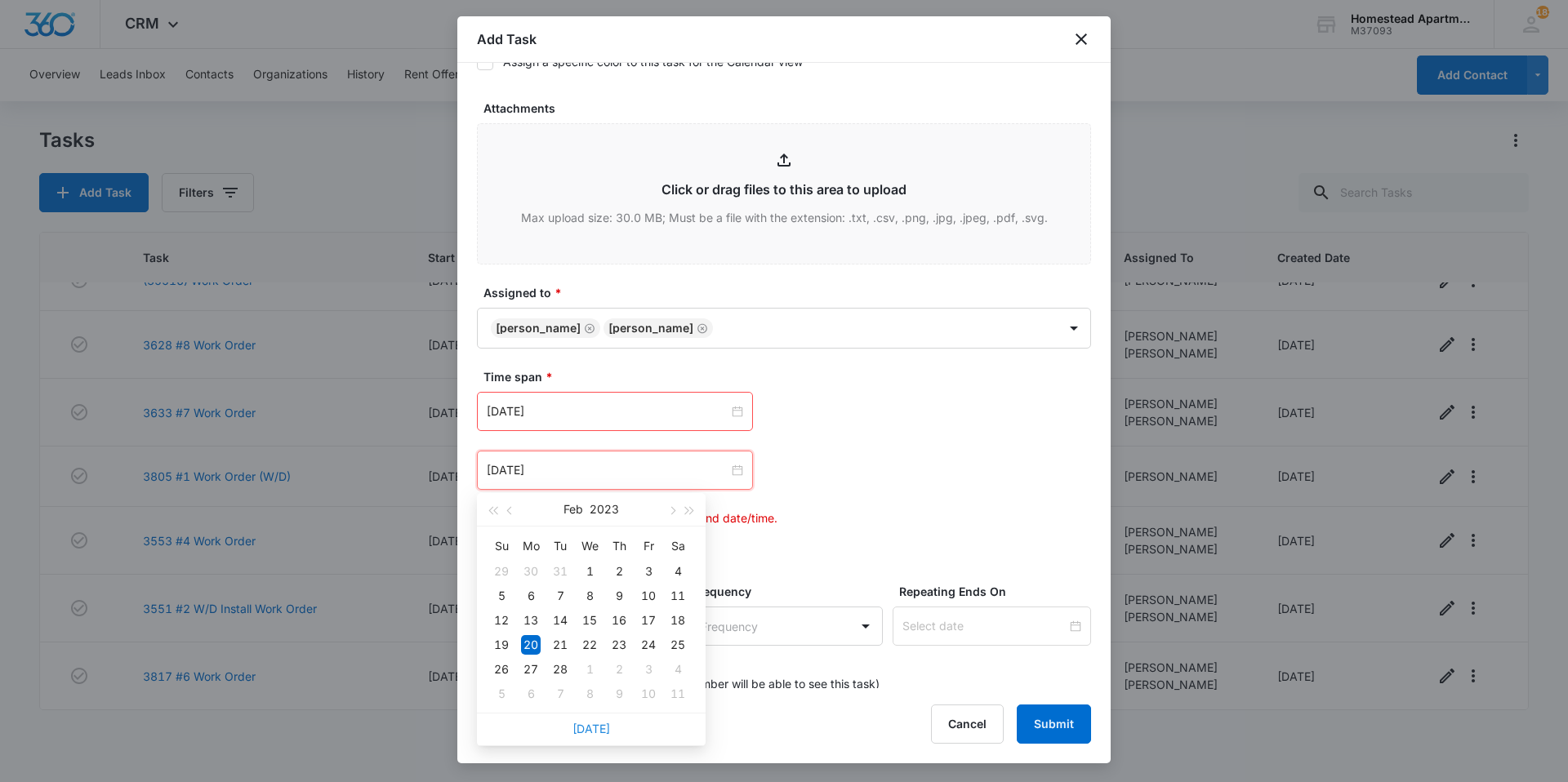
click at [596, 731] on link "[DATE]" at bounding box center [591, 729] width 37 height 14
type input "[DATE]"
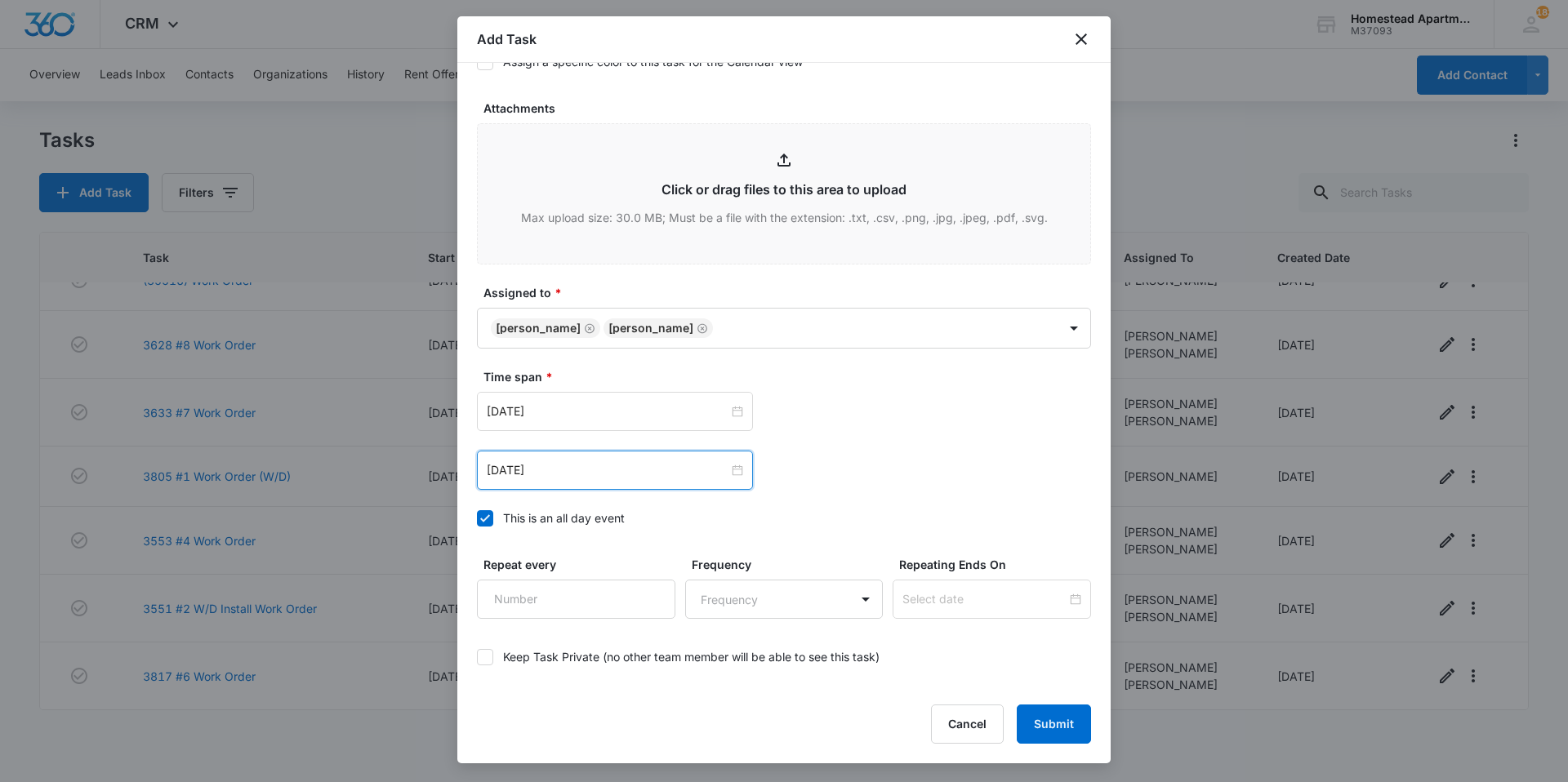
click at [866, 488] on div "[DATE] [DATE] Su Mo Tu We Th Fr Sa 31 1 2 3 4 5 6 7 8 9 10 11 12 13 14 15 16 17…" at bounding box center [784, 470] width 614 height 39
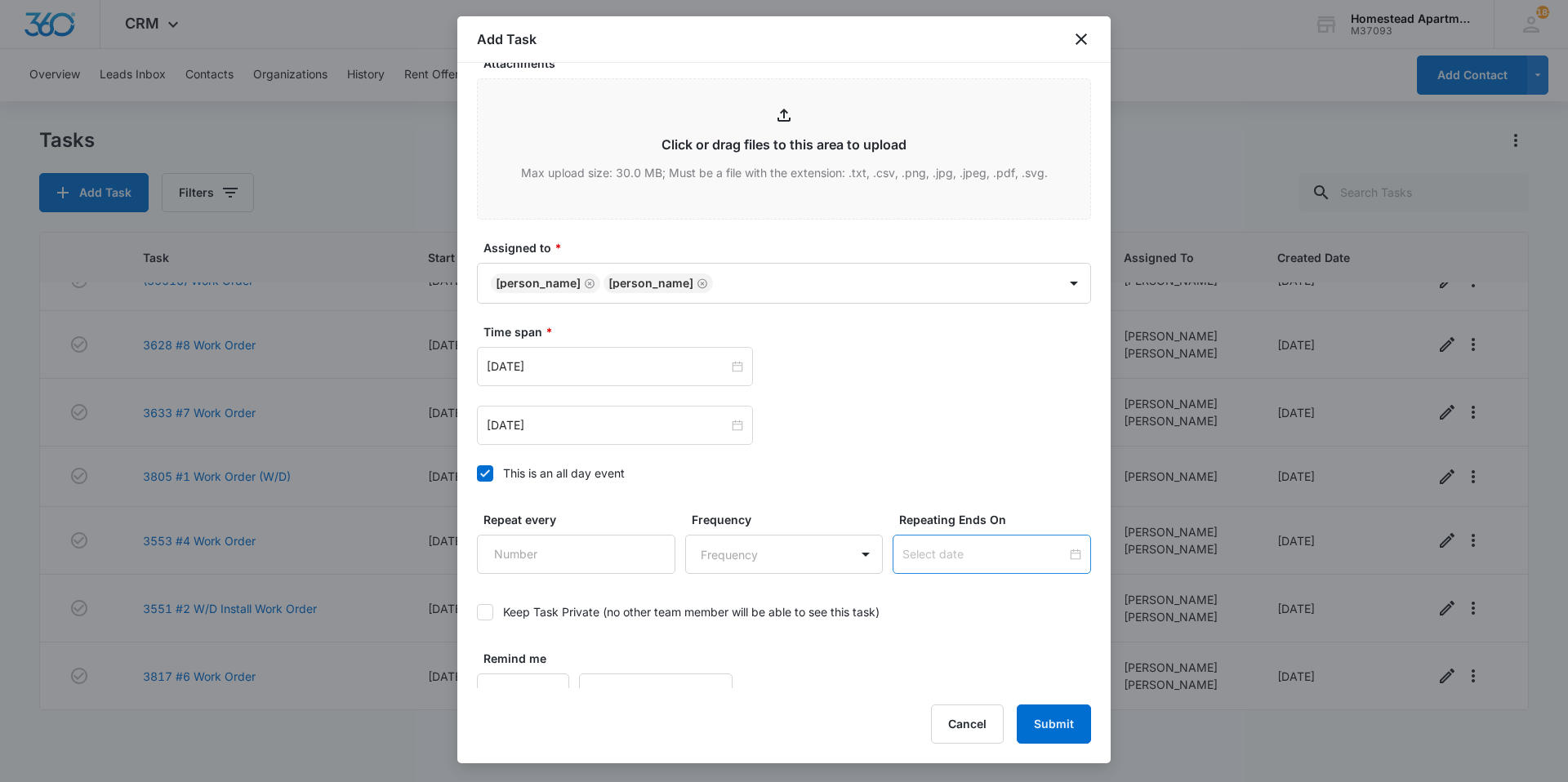
scroll to position [886, 0]
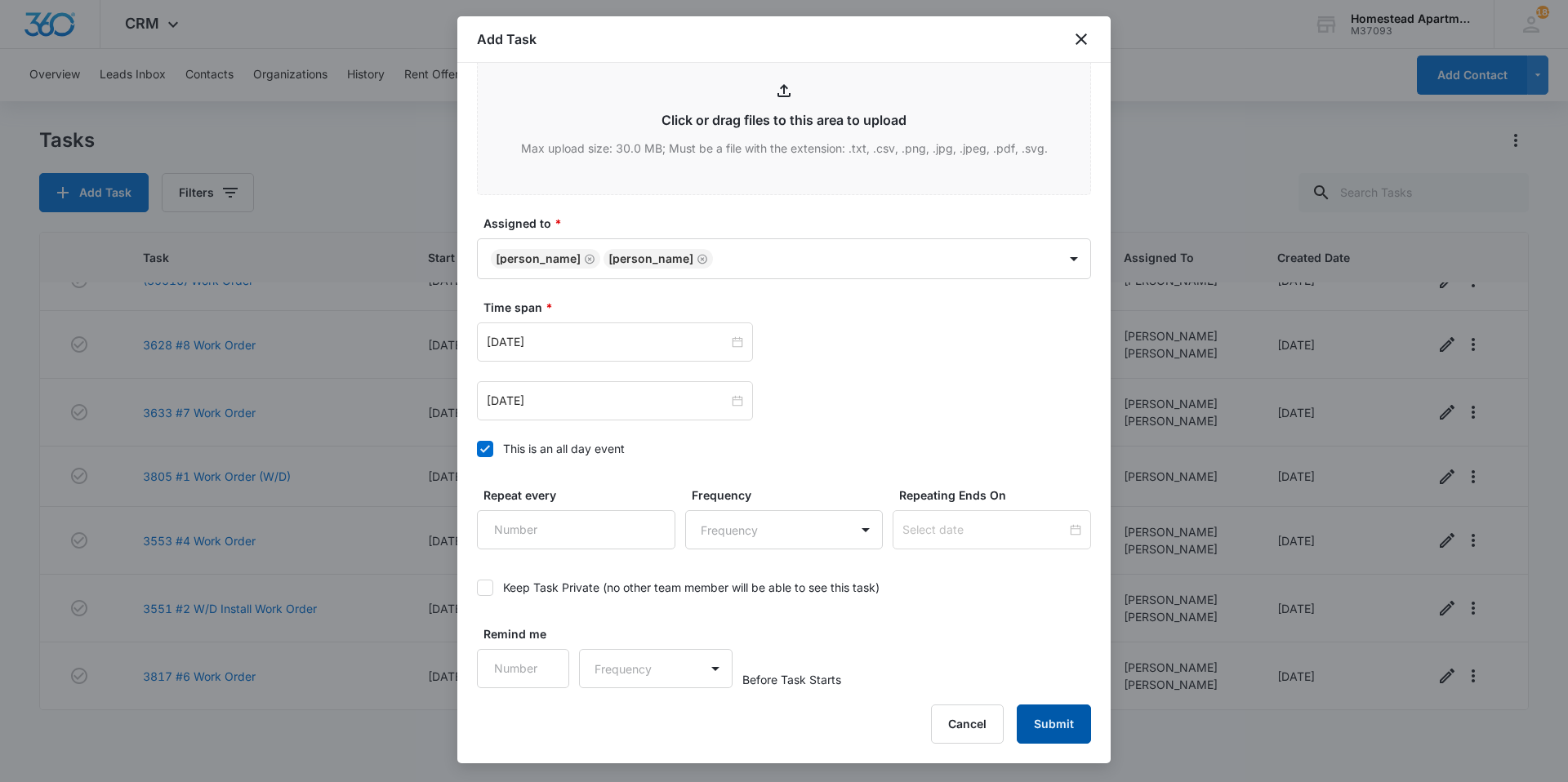
click at [1052, 720] on button "Submit" at bounding box center [1053, 724] width 74 height 39
